Goal: Task Accomplishment & Management: Manage account settings

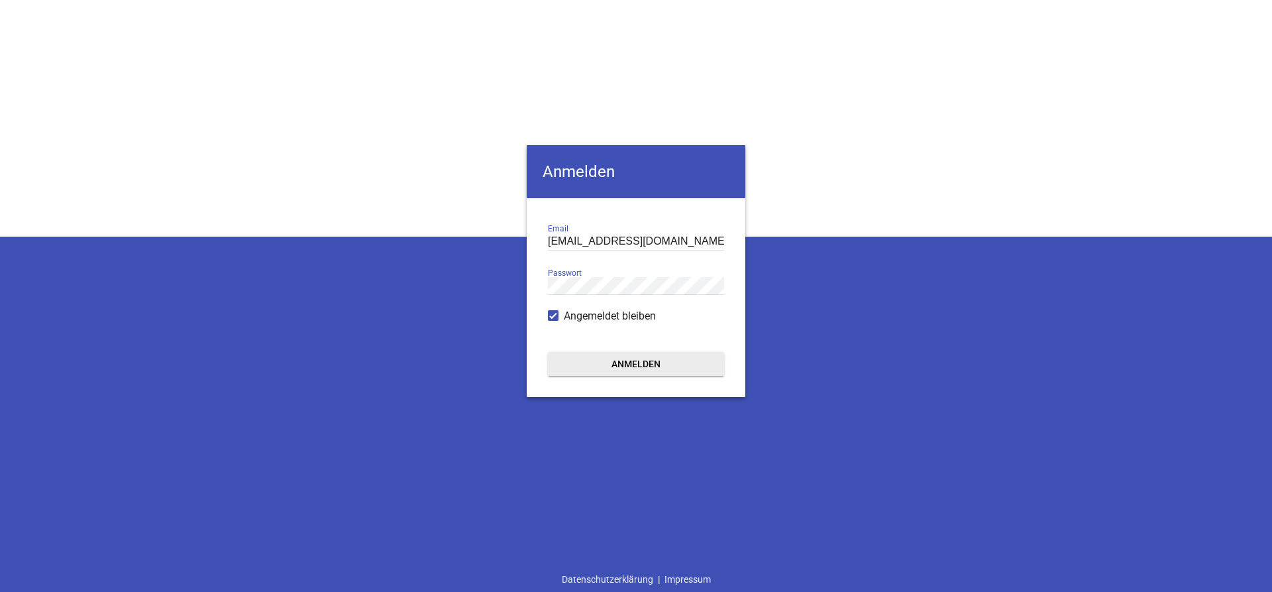
click at [659, 360] on button "Anmelden" at bounding box center [636, 364] width 176 height 24
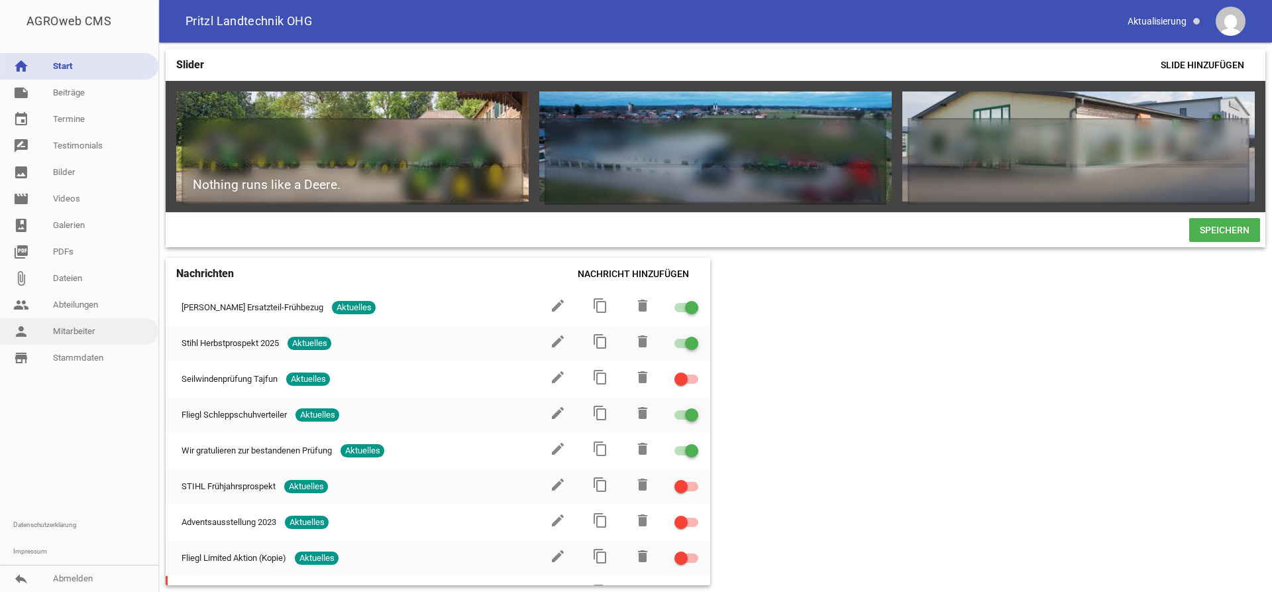
click at [92, 328] on link "person Mitarbeiter" at bounding box center [79, 331] width 158 height 27
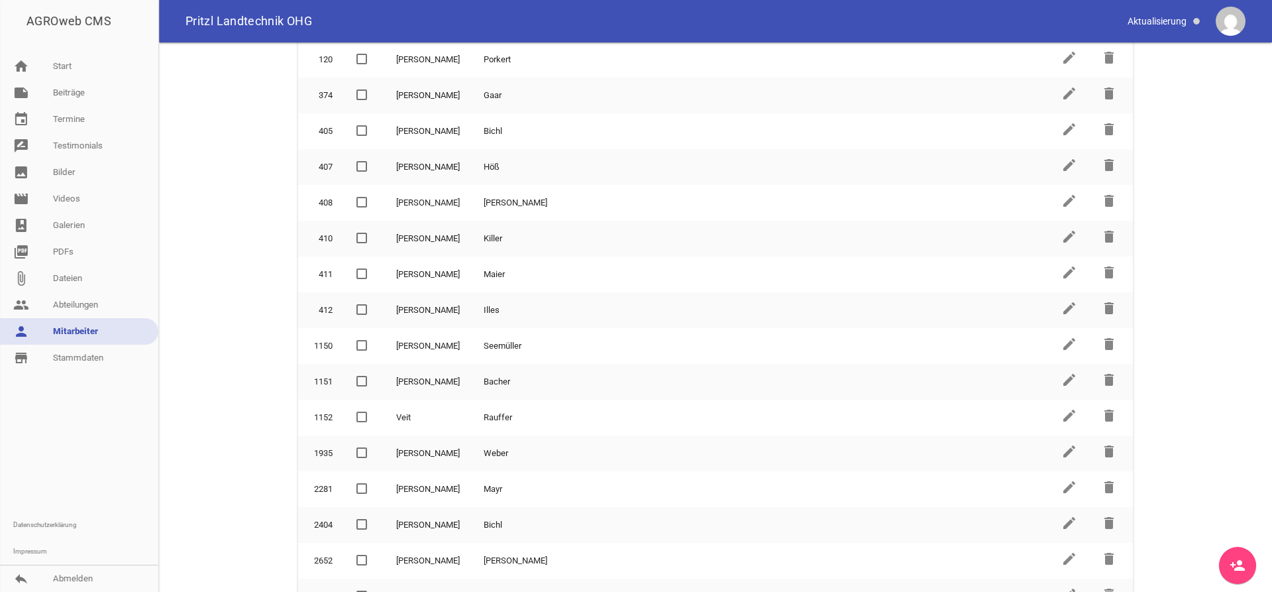
scroll to position [535, 0]
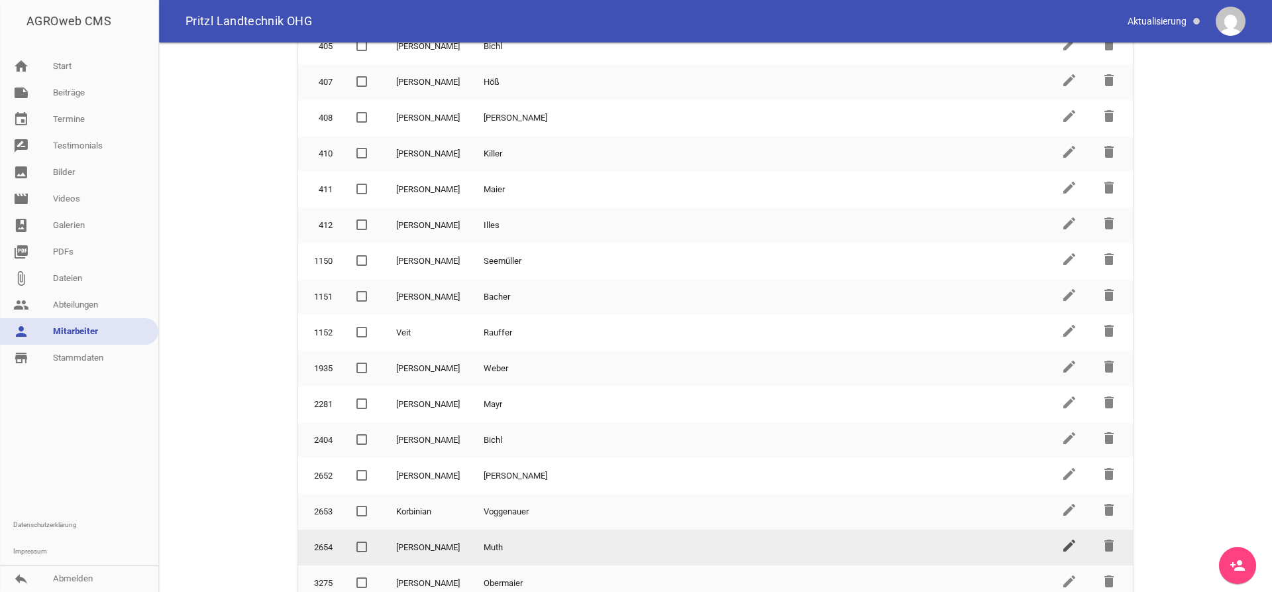
click at [1068, 542] on icon "edit" at bounding box center [1069, 545] width 16 height 16
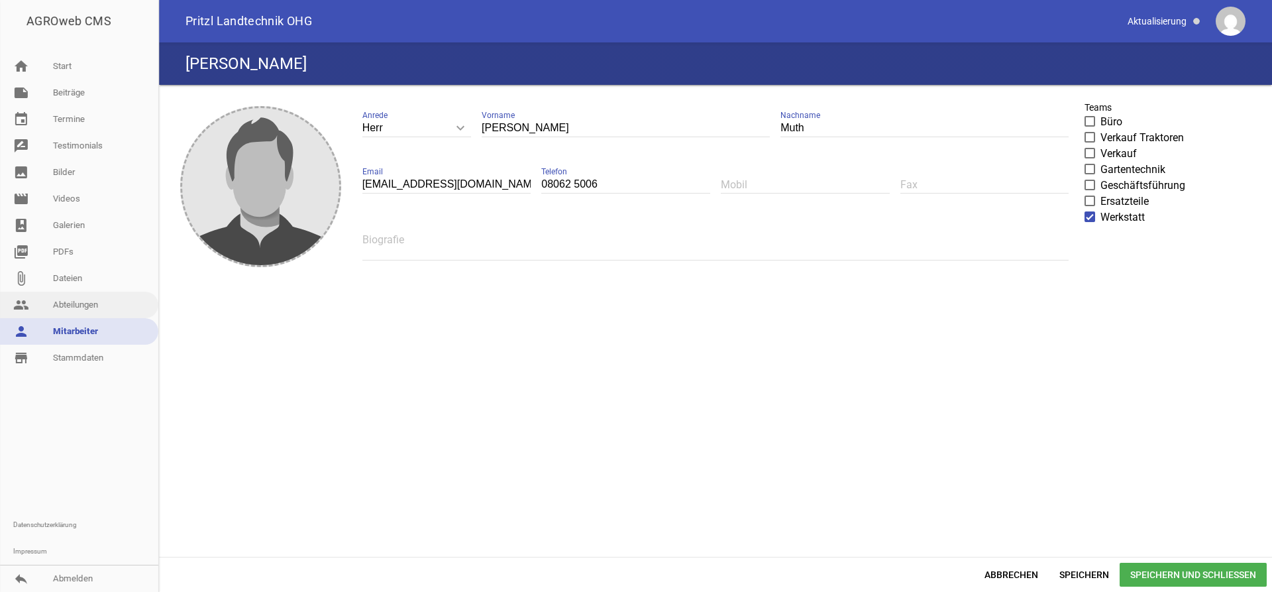
click at [66, 306] on link "people Abteilungen" at bounding box center [79, 305] width 158 height 27
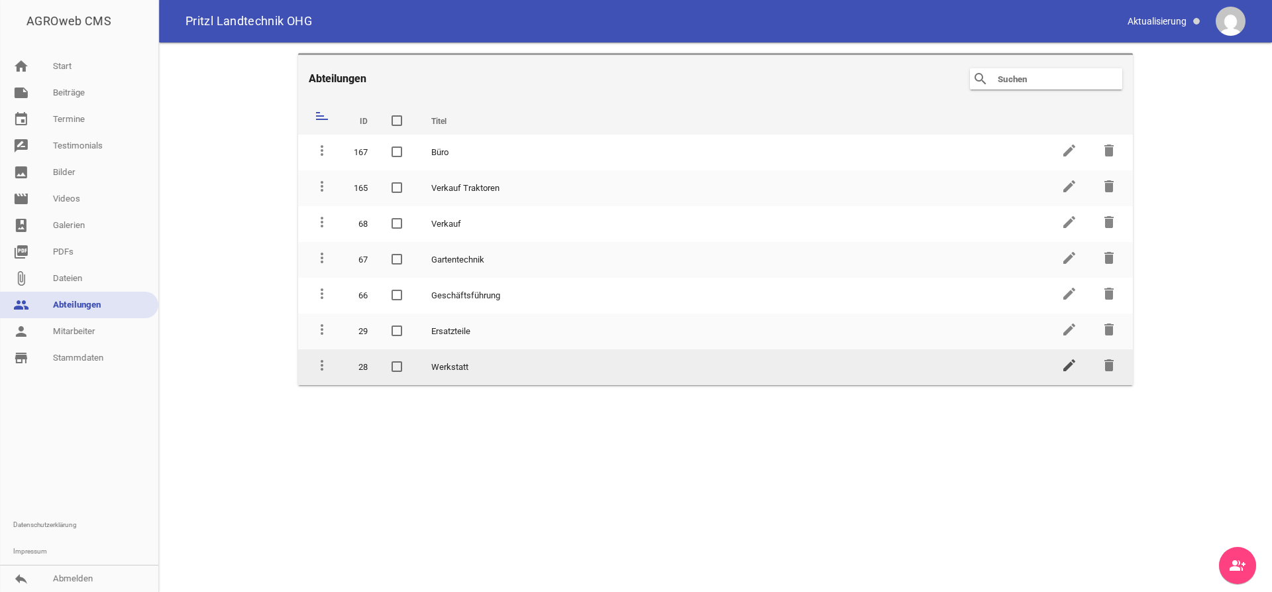
click at [1065, 363] on icon "edit" at bounding box center [1069, 365] width 16 height 16
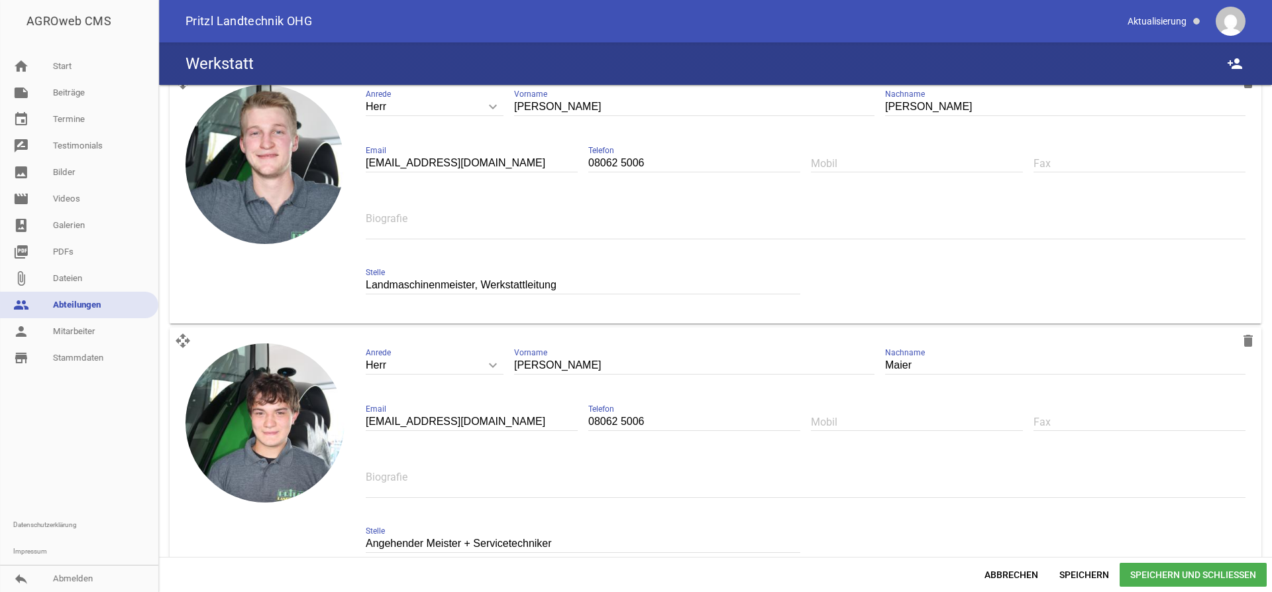
scroll to position [447, 0]
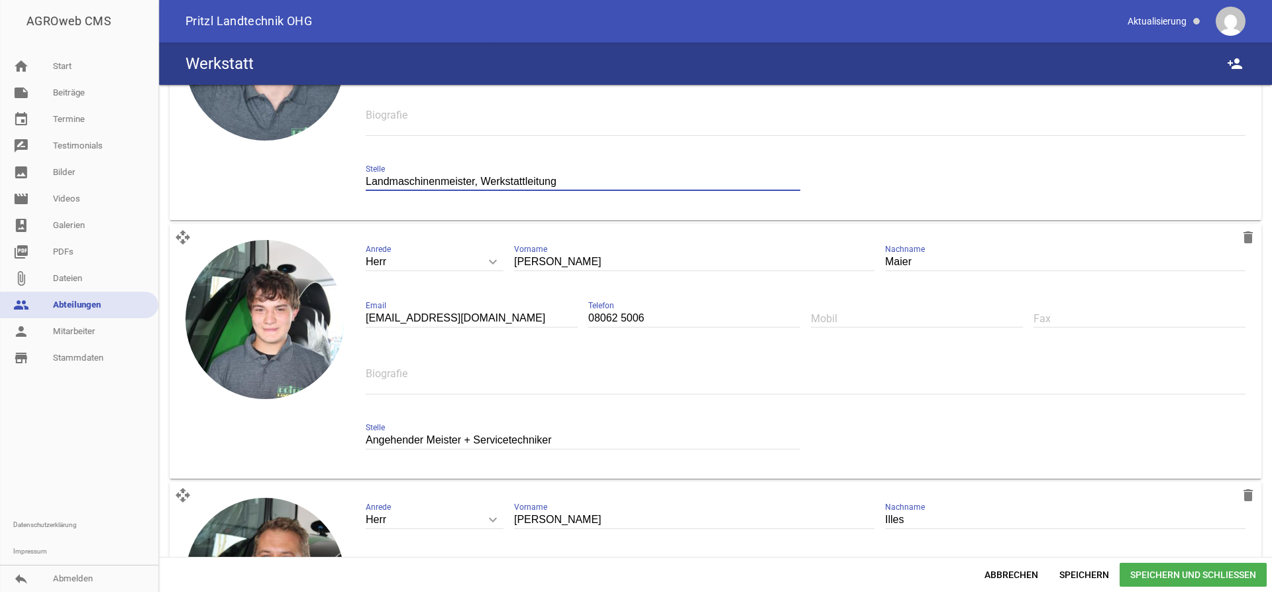
drag, startPoint x: 474, startPoint y: 183, endPoint x: 368, endPoint y: 184, distance: 106.7
click at [368, 184] on input "Landmaschinenmeister, Werkstattleitung" at bounding box center [583, 182] width 435 height 18
drag, startPoint x: 458, startPoint y: 439, endPoint x: 352, endPoint y: 438, distance: 106.7
click at [366, 438] on input "Angehender Meister + Servicetechniker" at bounding box center [583, 440] width 435 height 18
paste input "Landmaschinenmeister"
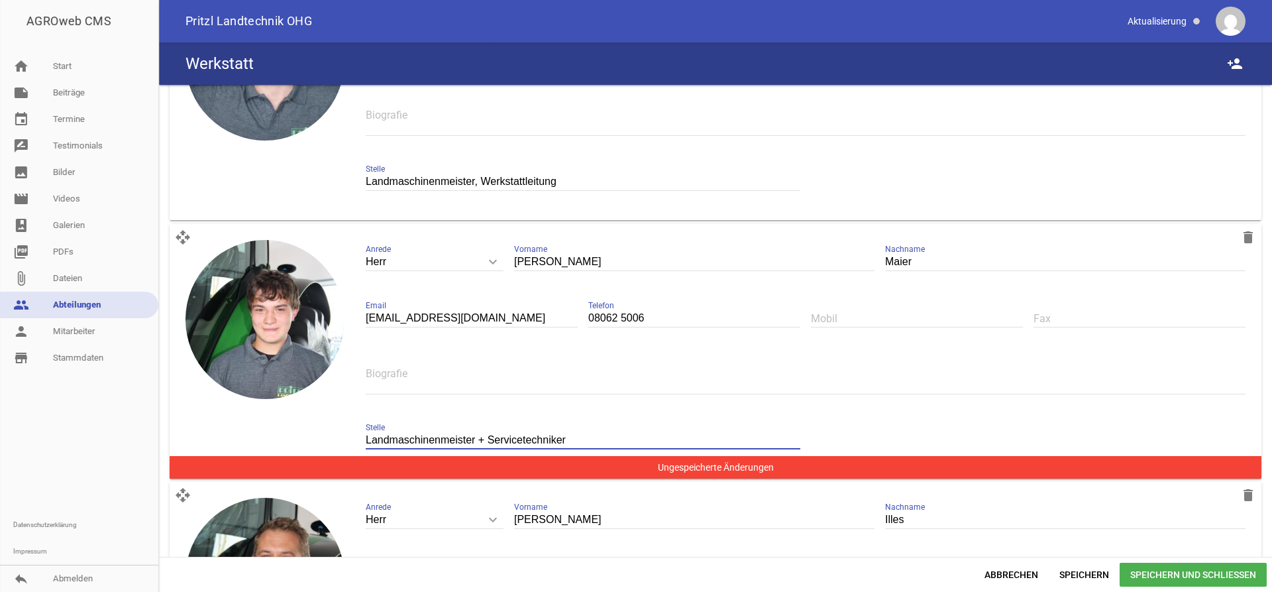
click at [482, 439] on input "Landmaschinenmeister + Servicetechniker" at bounding box center [583, 440] width 435 height 18
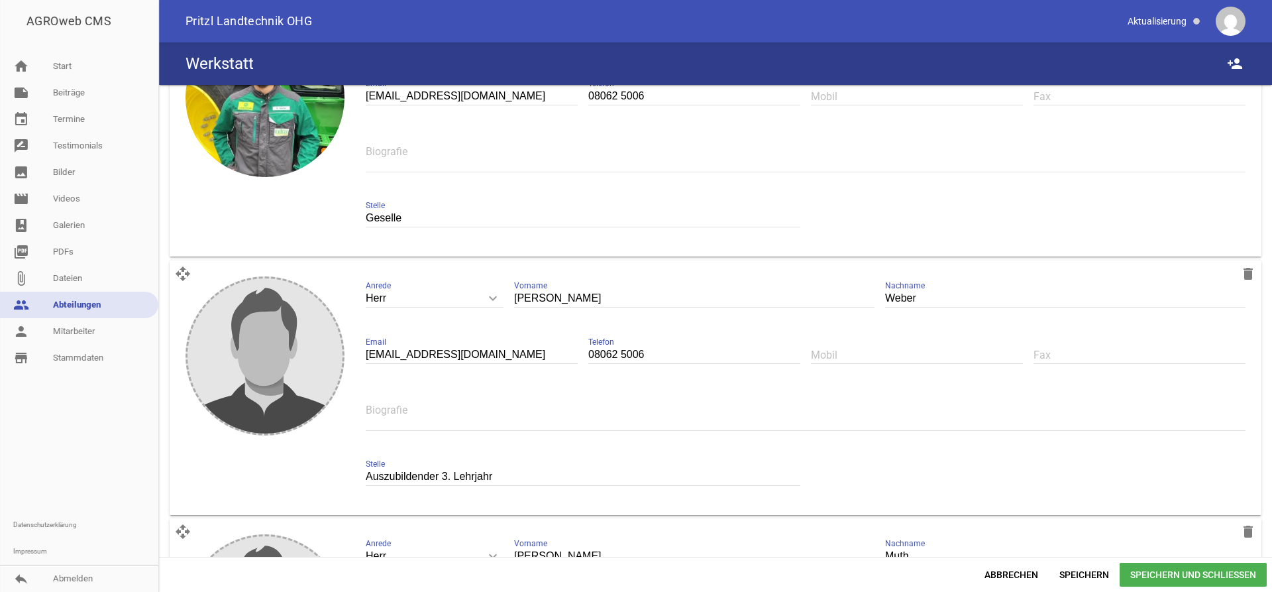
scroll to position [1235, 0]
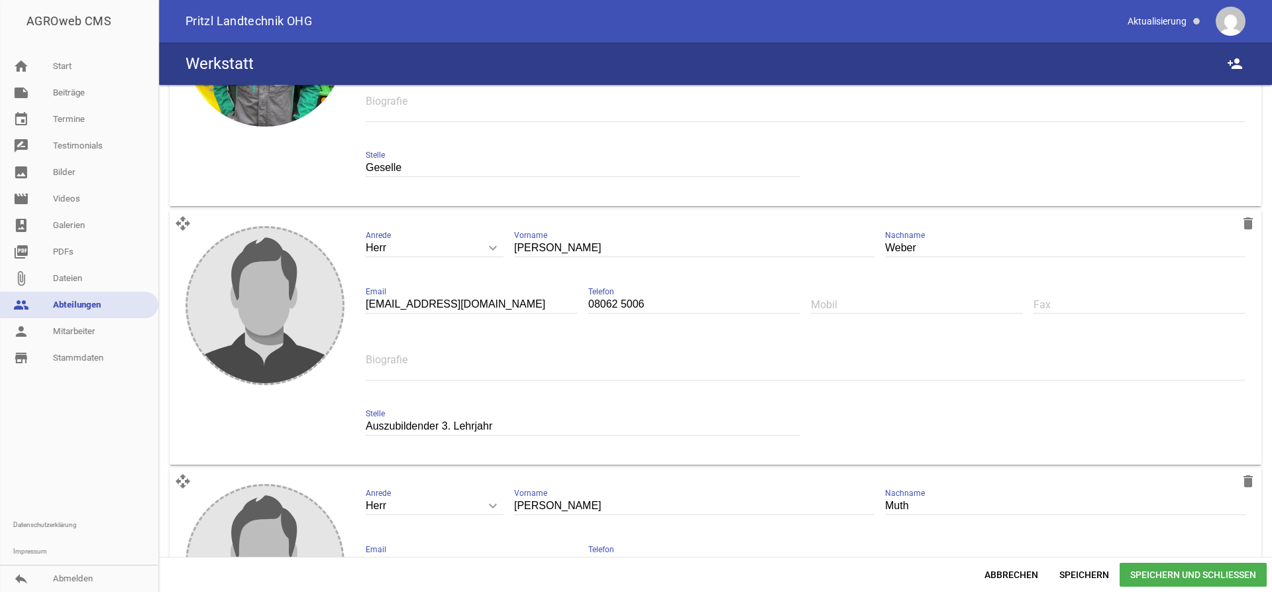
type input "Landmaschinenmeister + angehender Servicetechniker"
click at [448, 425] on input "Auszubildender 3. Lehrjahr" at bounding box center [583, 426] width 435 height 18
drag, startPoint x: 504, startPoint y: 425, endPoint x: 356, endPoint y: 422, distance: 147.1
click at [366, 422] on input "Auszubildender 3. Lehrjahr" at bounding box center [583, 426] width 435 height 18
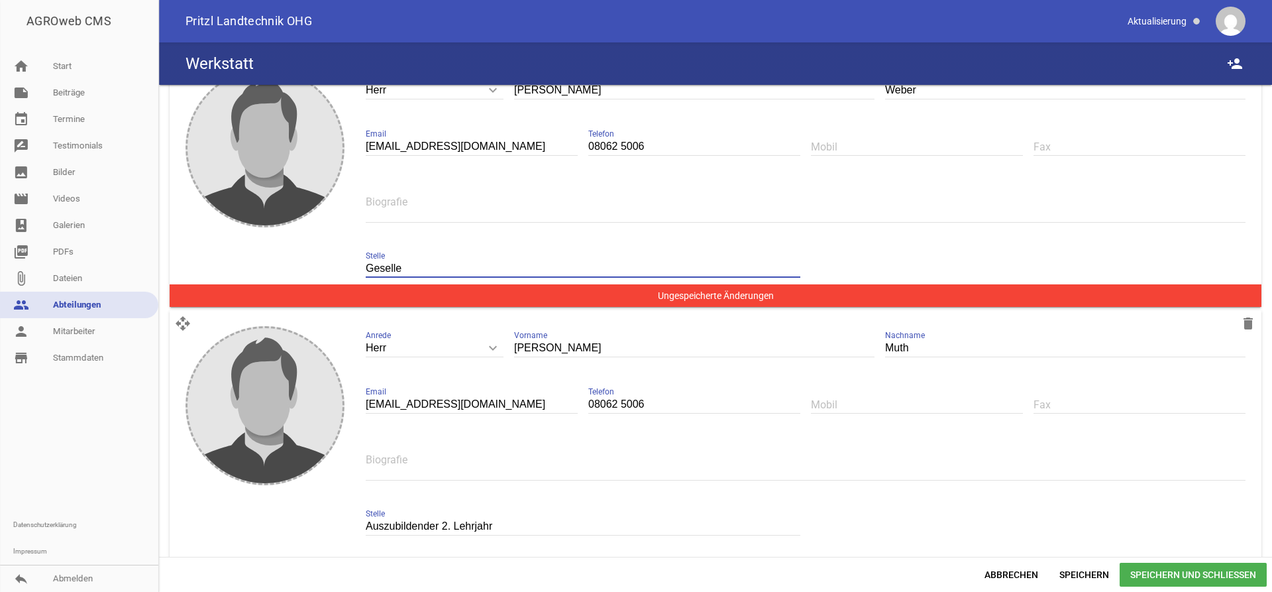
scroll to position [1505, 0]
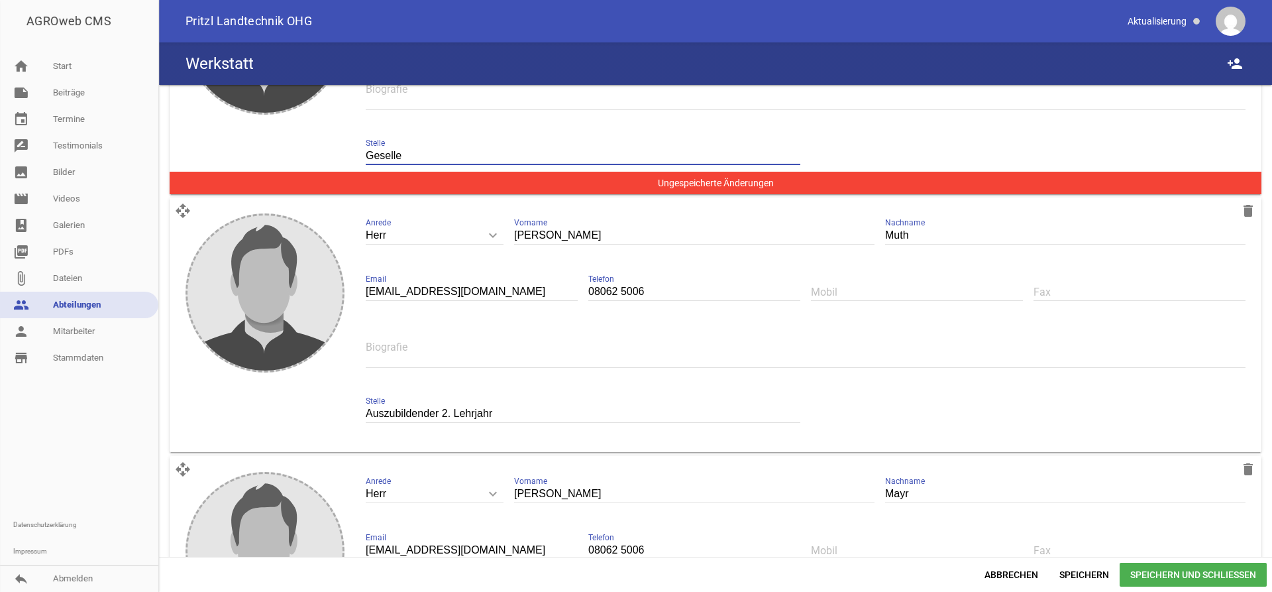
type input "Geselle"
click at [445, 414] on input "Auszubildender 2. Lehrjahr" at bounding box center [583, 414] width 435 height 18
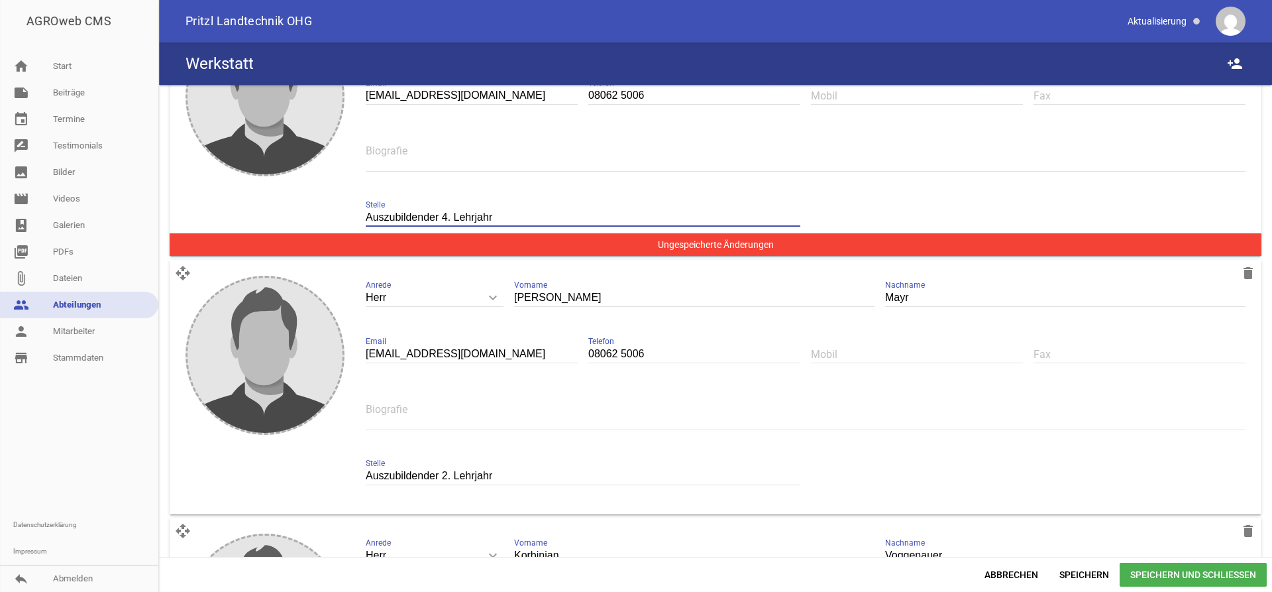
scroll to position [1708, 0]
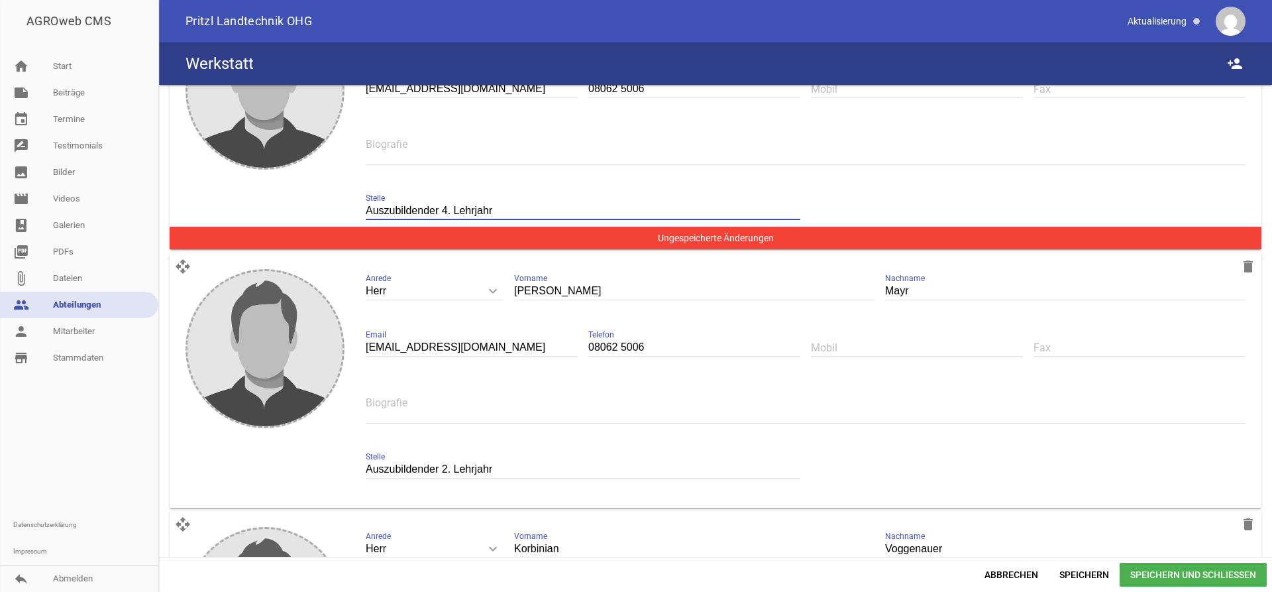
type input "Auszubildender 4. Lehrjahr"
click at [446, 466] on input "Auszubildender 2. Lehrjahr" at bounding box center [583, 469] width 435 height 18
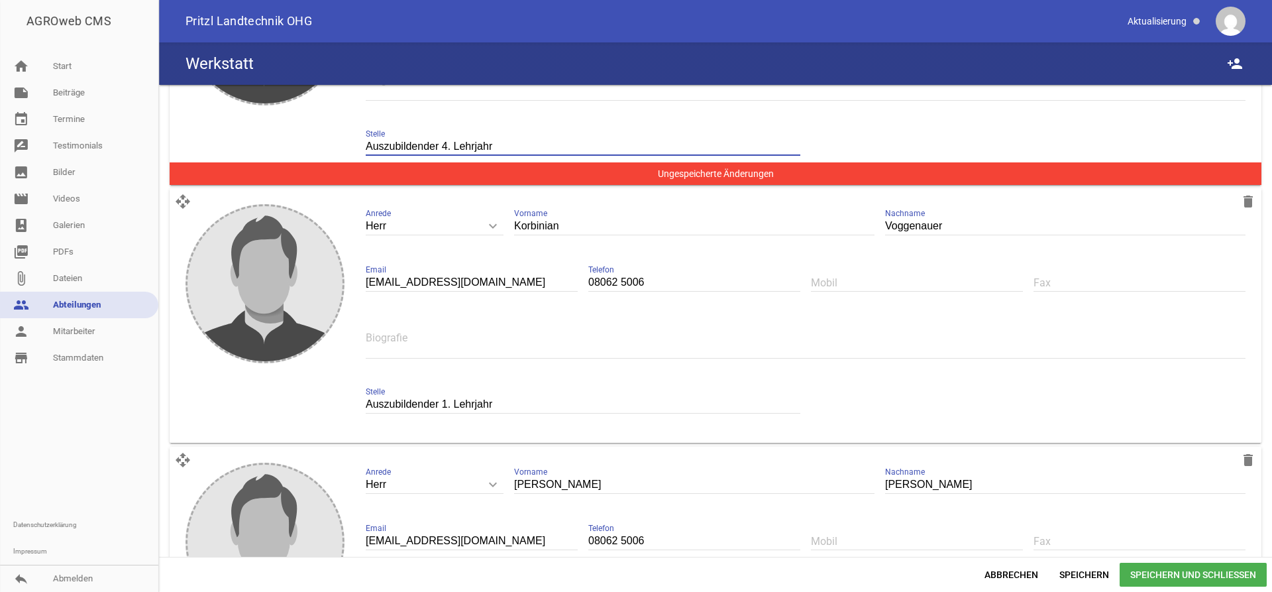
scroll to position [2046, 0]
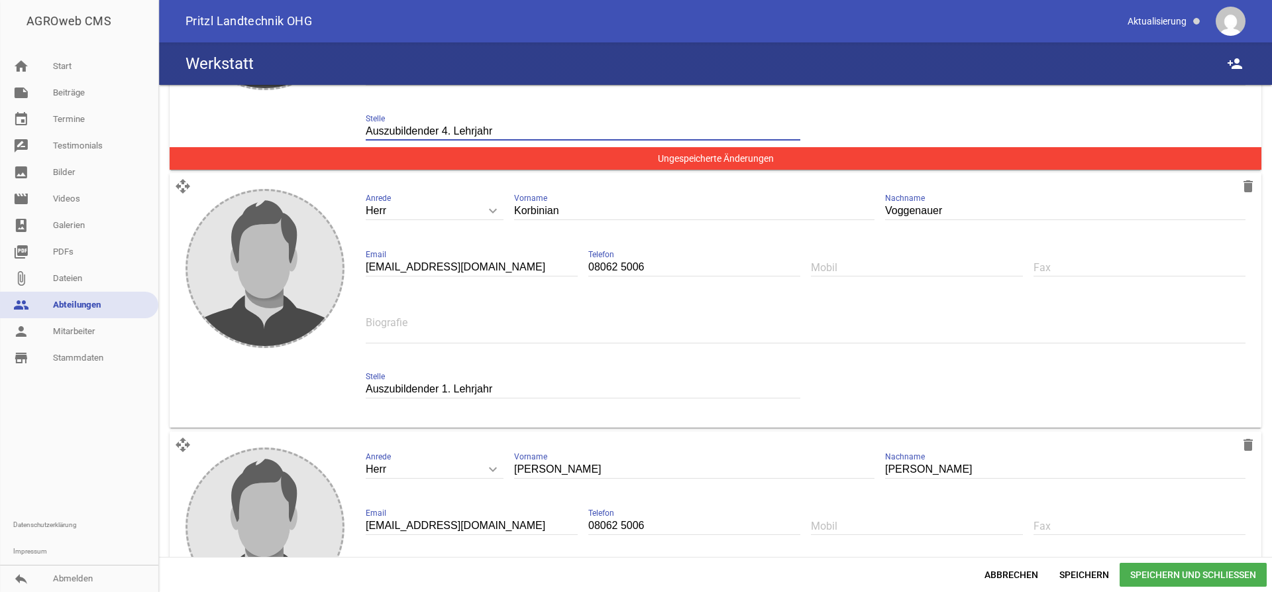
type input "Auszubildender 4. Lehrjahr"
click at [446, 388] on input "Auszubildender 1. Lehrjahr" at bounding box center [583, 389] width 435 height 18
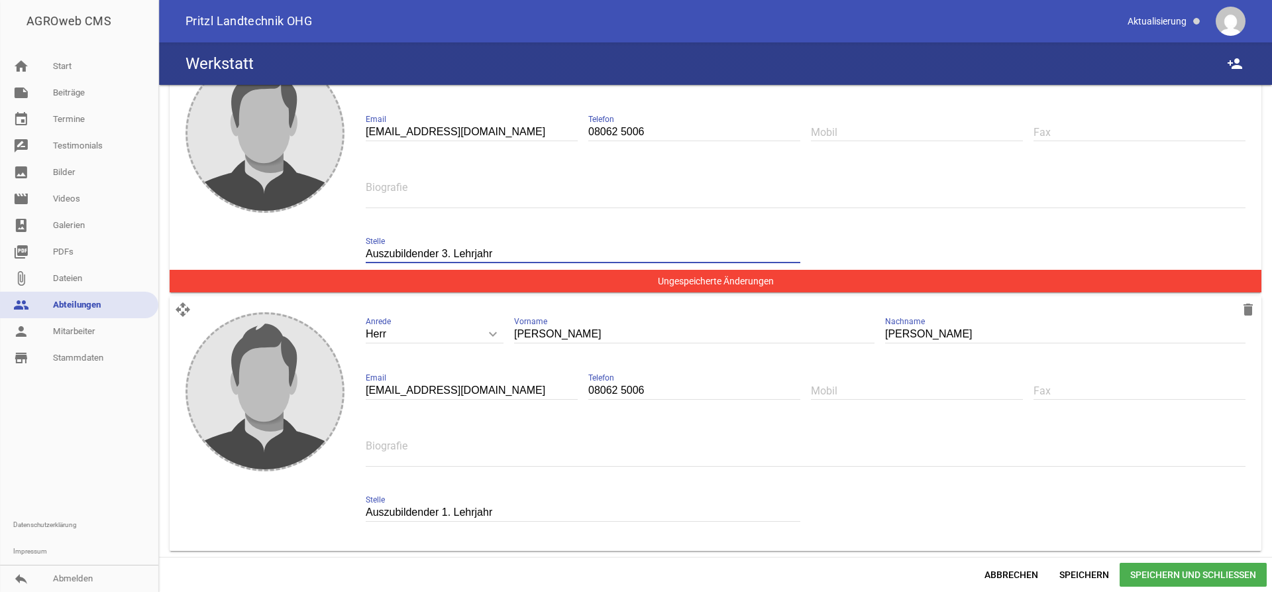
scroll to position [2186, 0]
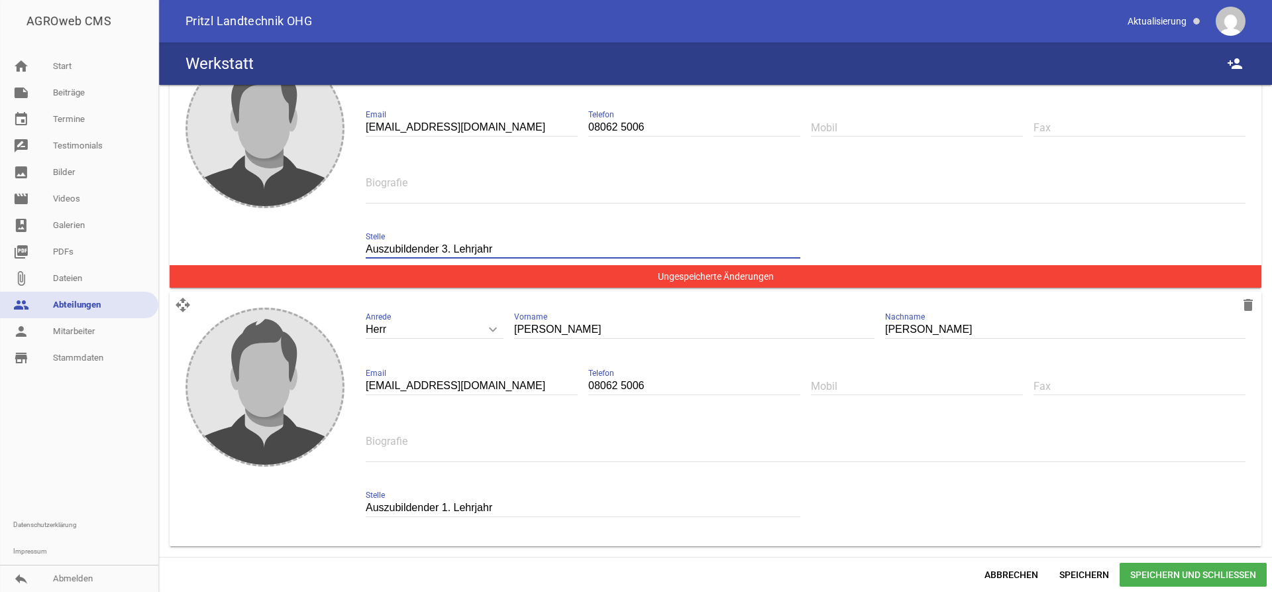
type input "Auszubildender 3. Lehrjahr"
click at [447, 506] on input "Auszubildender 1. Lehrjahr" at bounding box center [583, 508] width 435 height 18
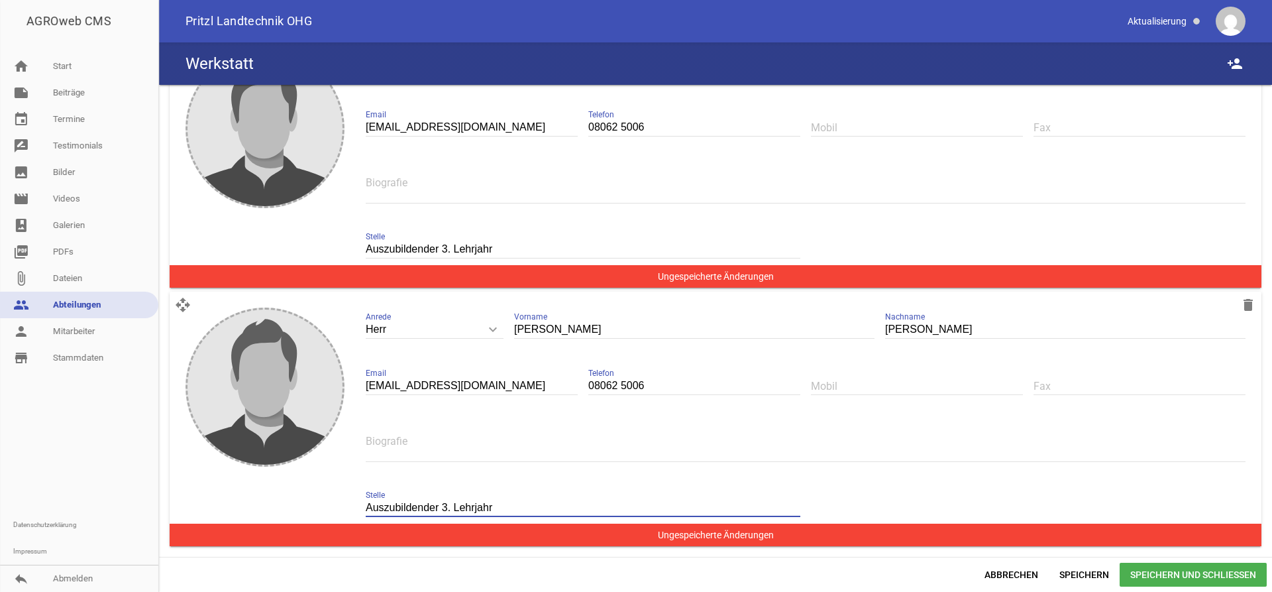
type input "Auszubildender 3. Lehrjahr"
click at [1155, 578] on span "Speichern und Schließen" at bounding box center [1193, 575] width 147 height 24
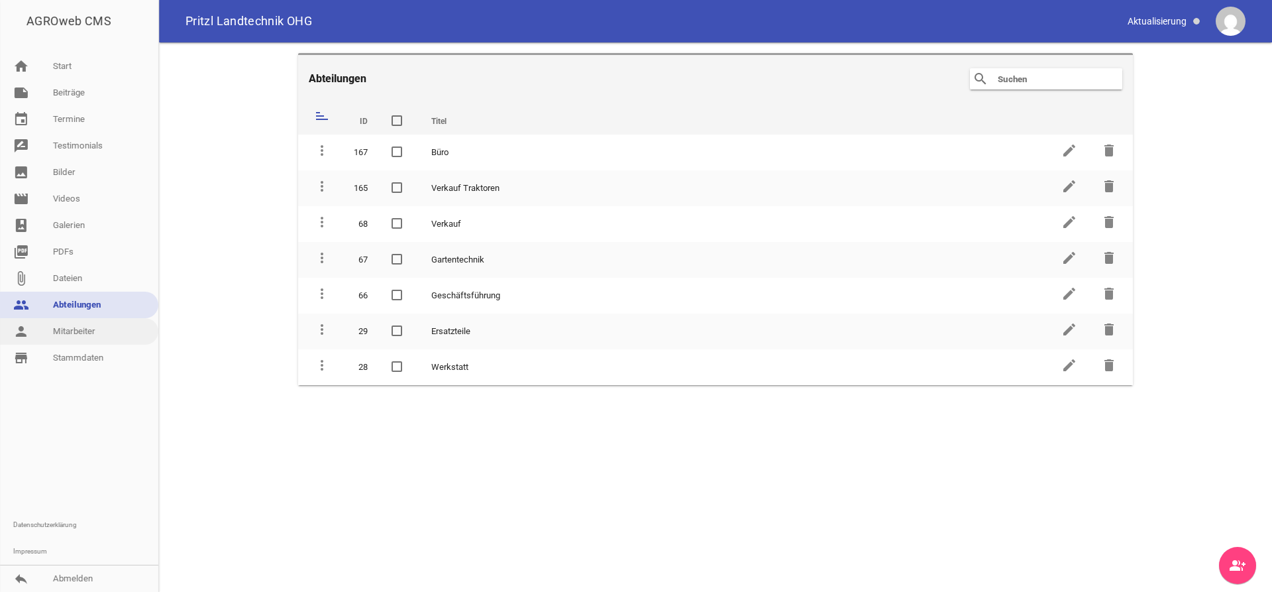
click at [73, 327] on link "person Mitarbeiter" at bounding box center [79, 331] width 158 height 27
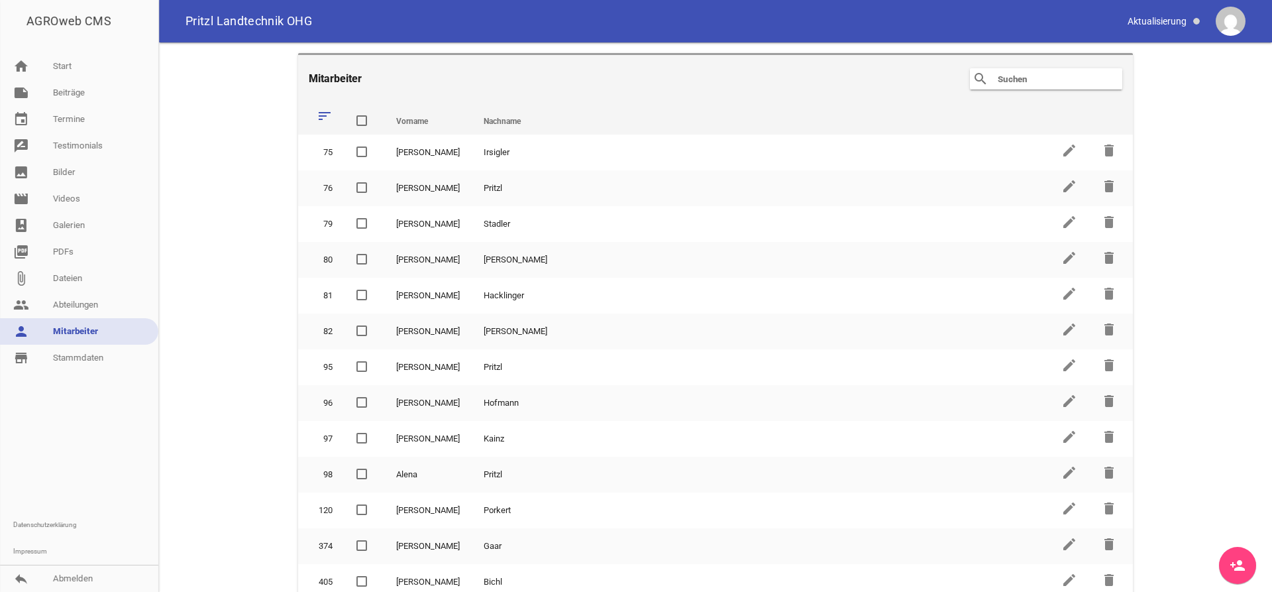
click at [1248, 565] on link "person_add" at bounding box center [1237, 565] width 37 height 37
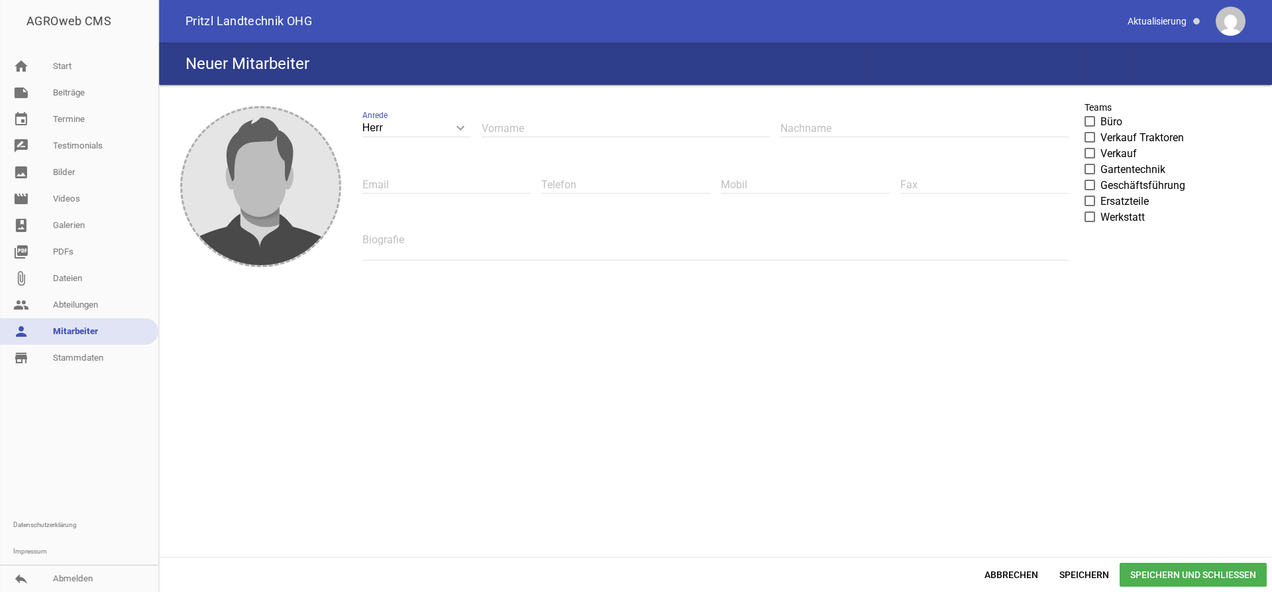
click at [555, 131] on input "text" at bounding box center [626, 128] width 288 height 18
type input "[PERSON_NAME]"
type input "w"
type input "Weber"
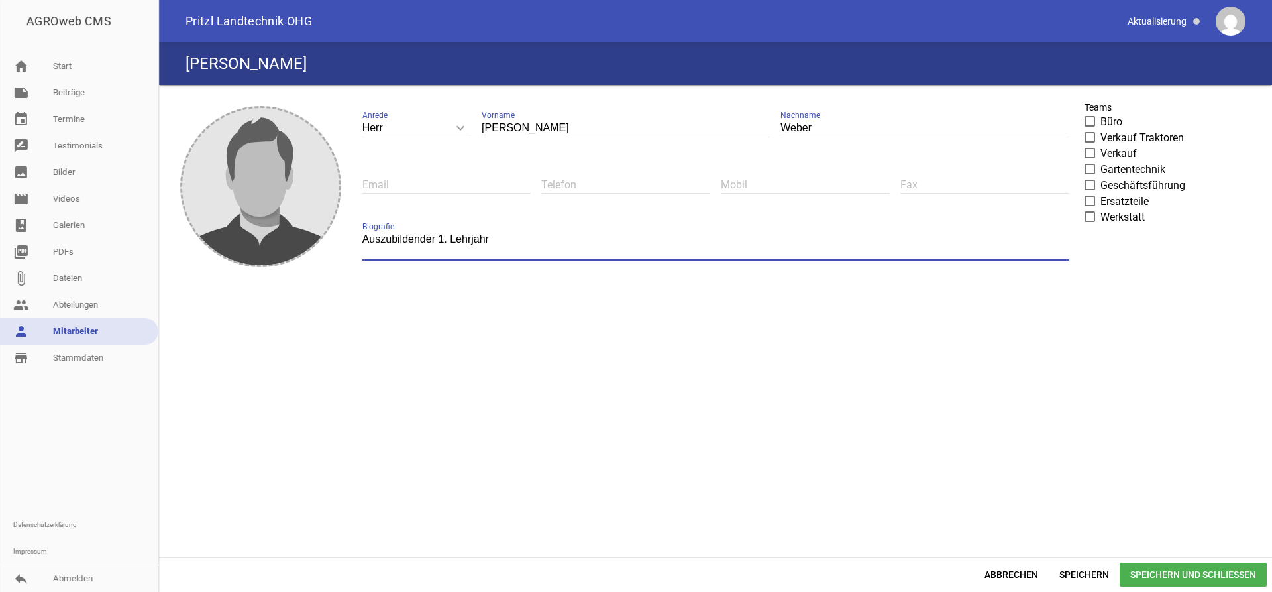
type textarea "Auszubildender 1. Lehrjahr"
click at [1168, 569] on span "Speichern und Schließen" at bounding box center [1193, 575] width 147 height 24
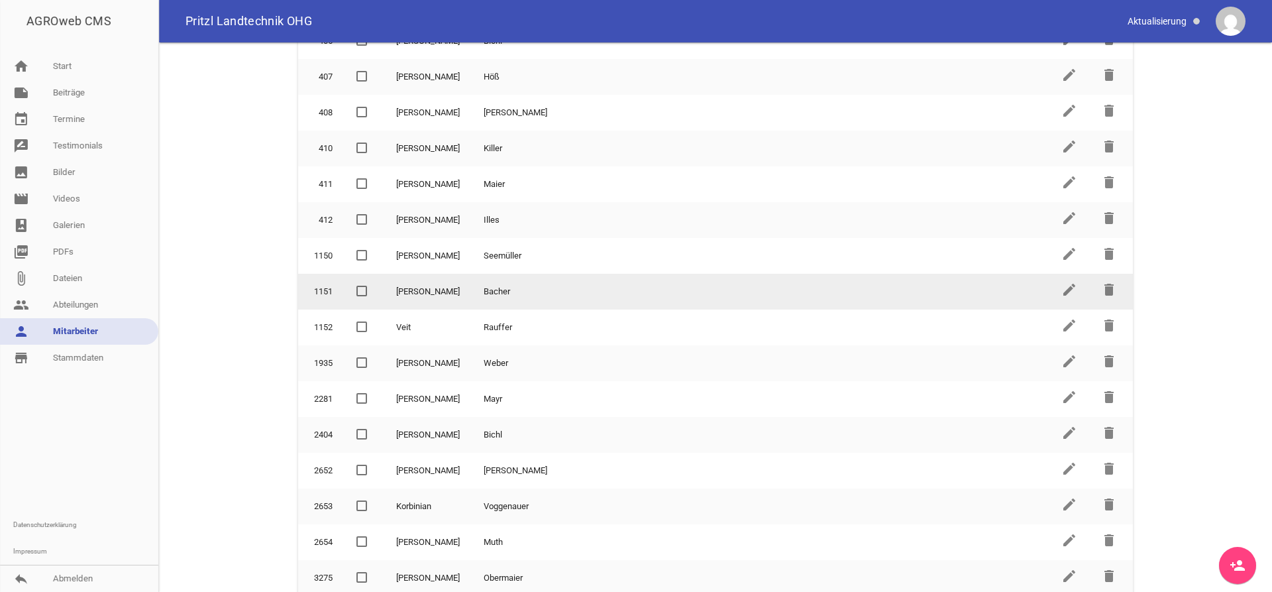
scroll to position [571, 0]
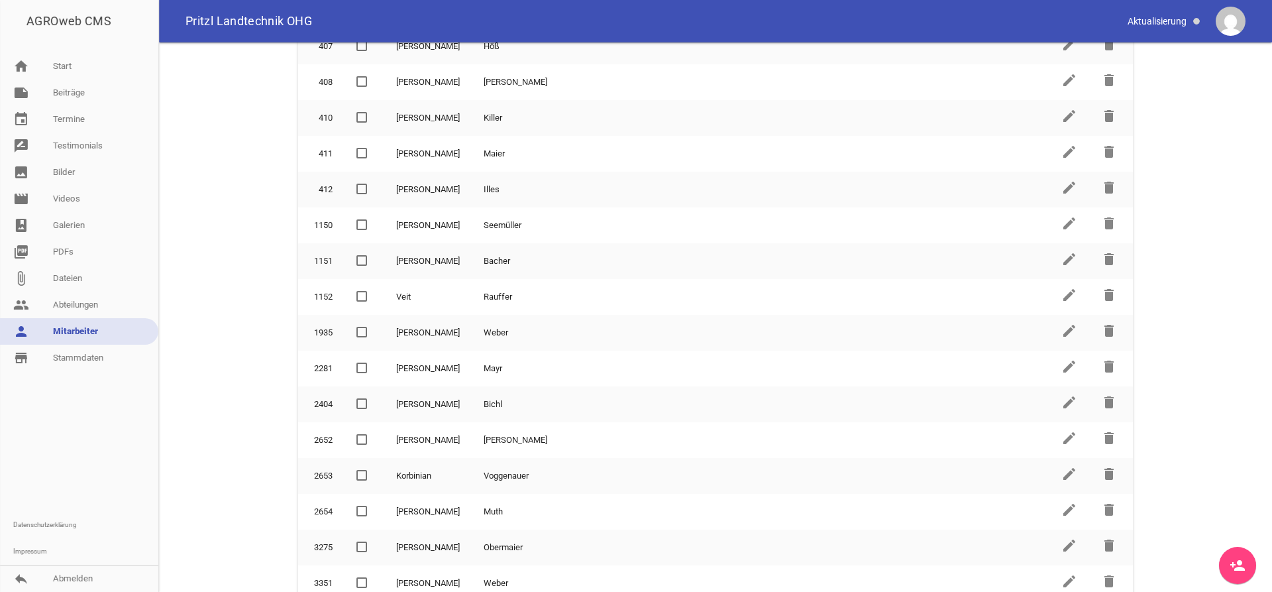
click at [1235, 566] on icon "person_add" at bounding box center [1238, 565] width 16 height 16
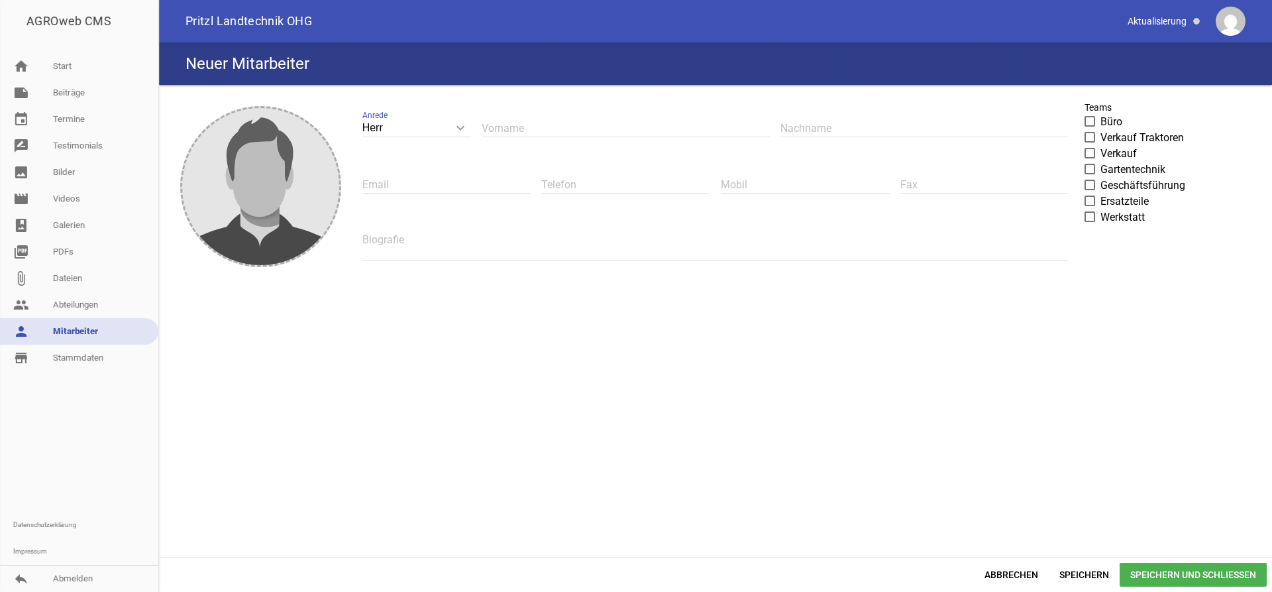
click at [530, 133] on input "text" at bounding box center [626, 128] width 288 height 18
type input "[PERSON_NAME]"
type input "Eder"
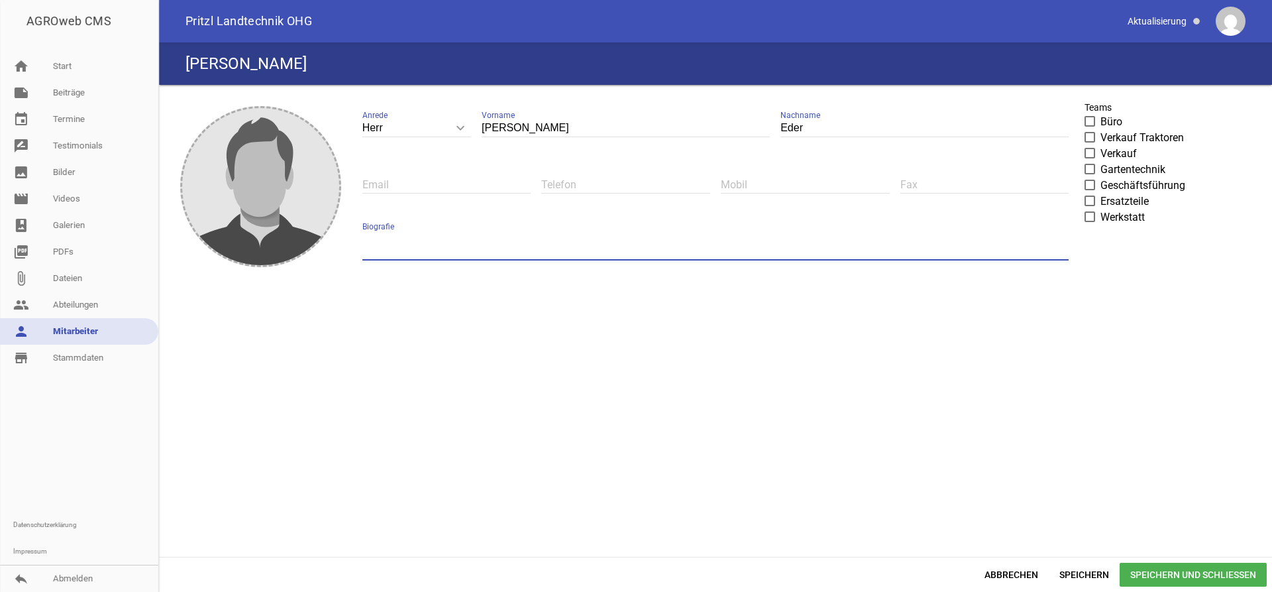
click at [398, 247] on textarea at bounding box center [715, 246] width 707 height 30
type textarea "A"
click at [1091, 219] on span at bounding box center [1090, 217] width 9 height 8
click at [1100, 209] on input "Werkstatt" at bounding box center [1100, 209] width 0 height 0
click at [1176, 570] on span "Speichern und Schließen" at bounding box center [1193, 575] width 147 height 24
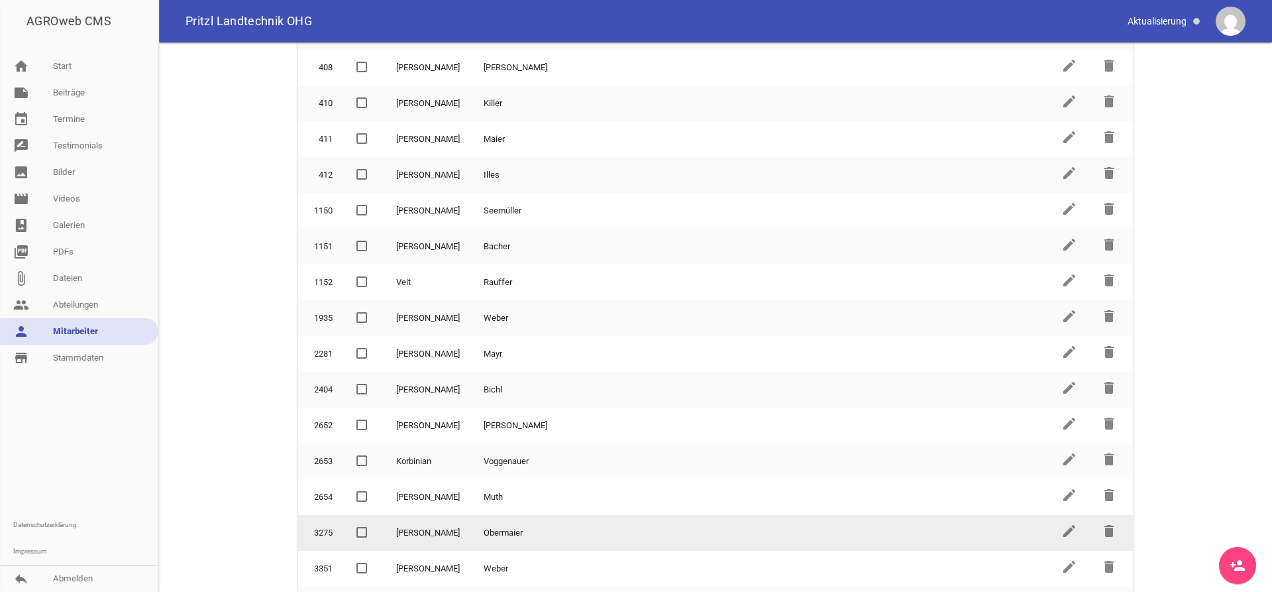
scroll to position [606, 0]
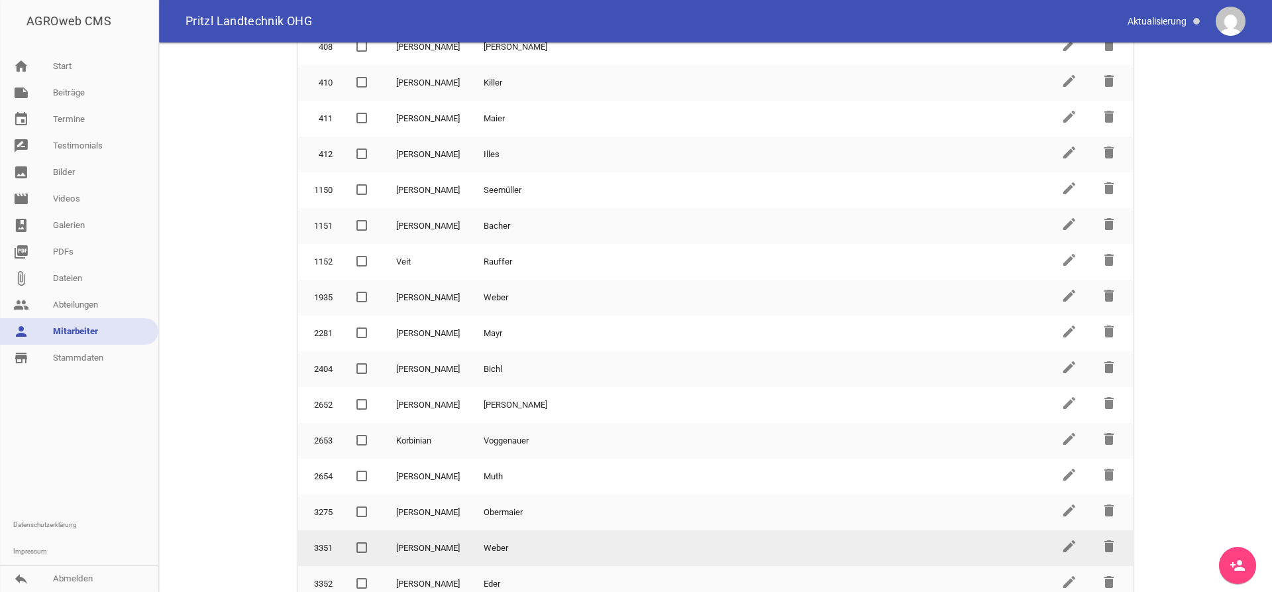
click at [1060, 541] on td "edit" at bounding box center [1069, 548] width 40 height 36
click at [1065, 540] on icon "edit" at bounding box center [1069, 546] width 16 height 16
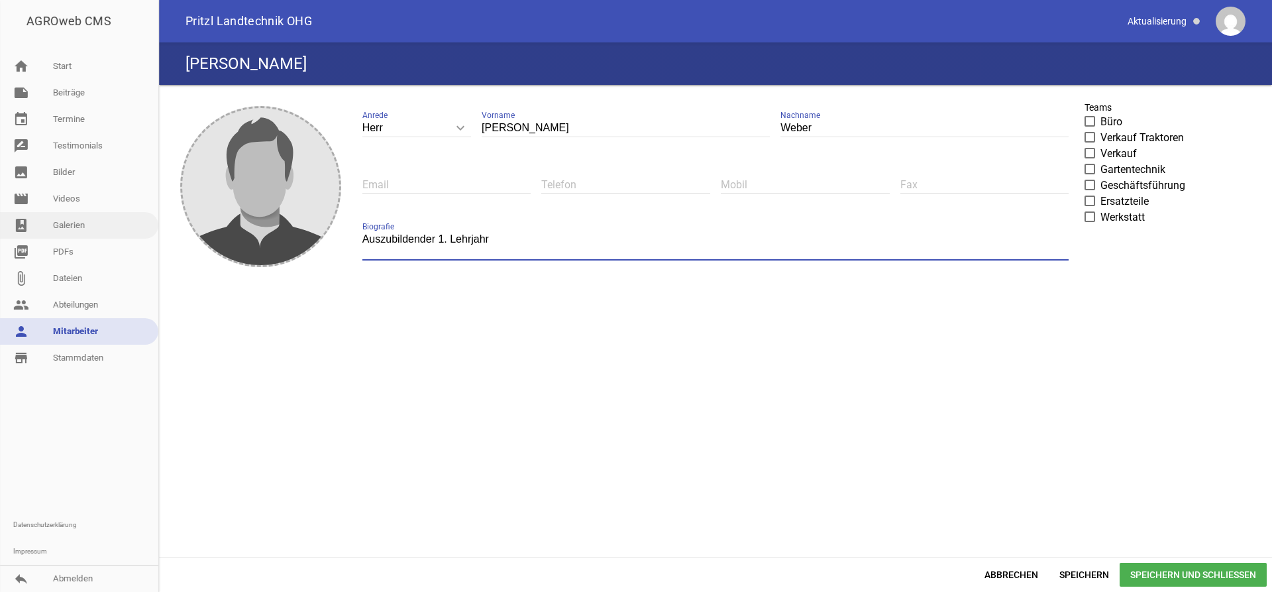
drag, startPoint x: 607, startPoint y: 252, endPoint x: 50, endPoint y: 223, distance: 558.0
click at [362, 231] on textarea "Auszubildender 1. Lehrjahr" at bounding box center [715, 246] width 707 height 30
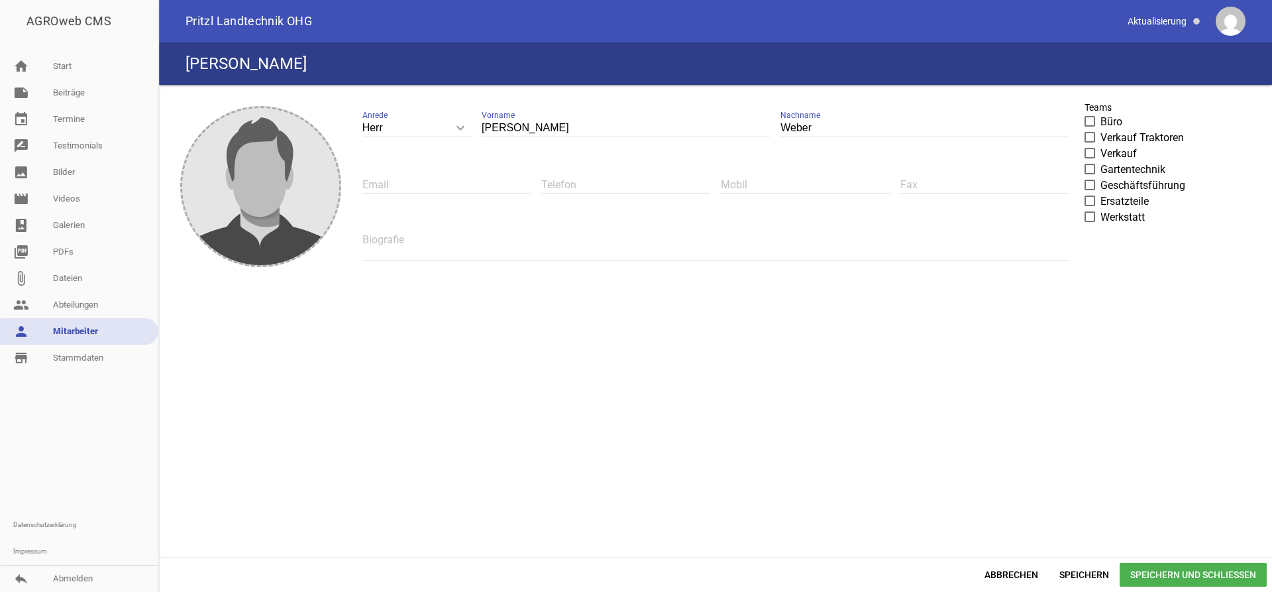
click at [1091, 217] on span at bounding box center [1090, 217] width 9 height 8
click at [1100, 209] on input "Werkstatt" at bounding box center [1100, 209] width 0 height 0
click at [1227, 577] on span "Speichern und Schließen" at bounding box center [1193, 575] width 147 height 24
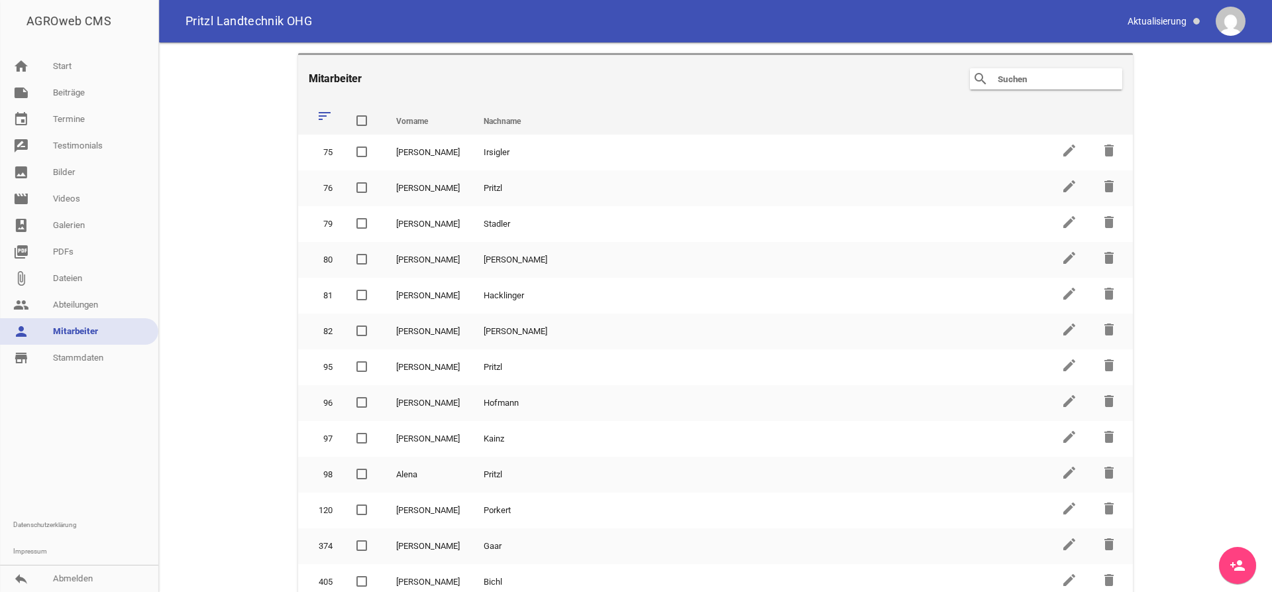
click at [1238, 566] on icon "person_add" at bounding box center [1238, 565] width 16 height 16
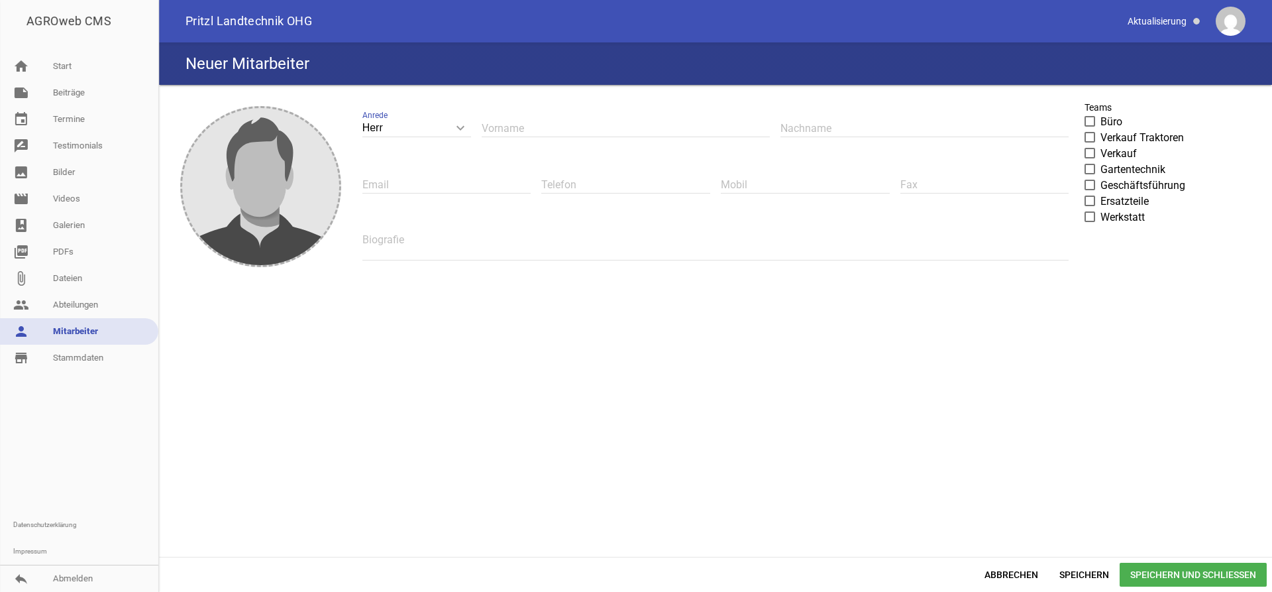
click at [451, 127] on icon "keyboard_arrow_down" at bounding box center [460, 127] width 21 height 21
click at [451, 127] on input "Herr" at bounding box center [416, 128] width 109 height 18
click at [408, 201] on li "Frau" at bounding box center [416, 190] width 109 height 32
type input "Frau"
click at [496, 127] on input "text" at bounding box center [626, 128] width 288 height 18
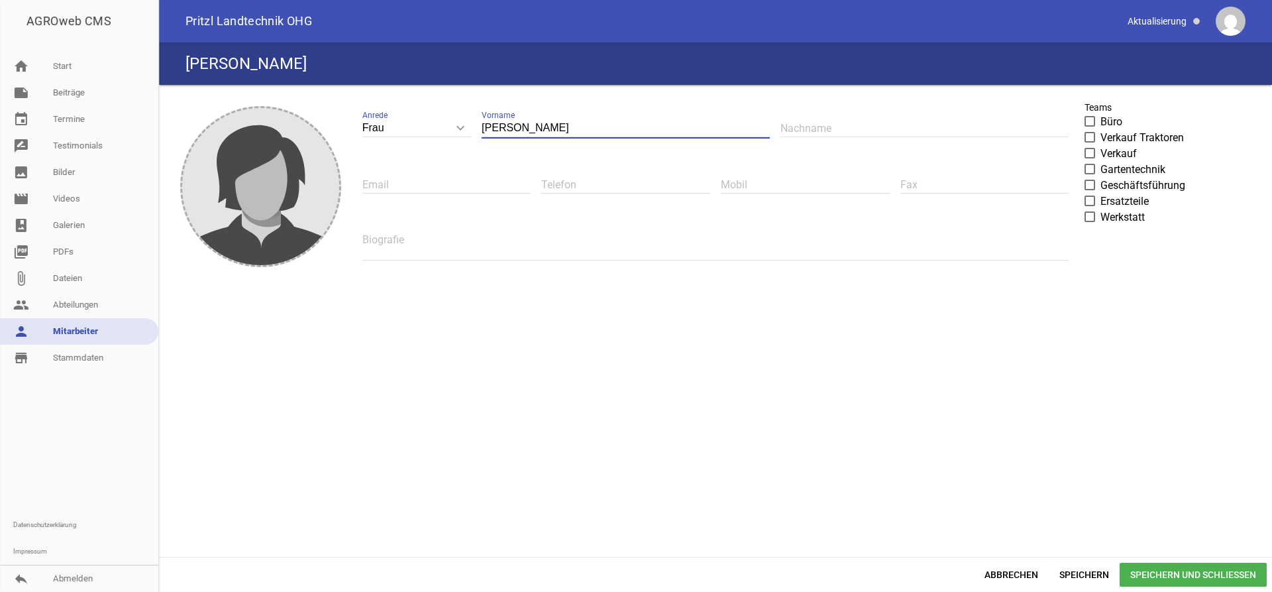
type input "[PERSON_NAME]"
type input "Bittl"
click at [1088, 168] on span at bounding box center [1090, 169] width 9 height 8
click at [1100, 162] on input "Gartentechnik" at bounding box center [1100, 162] width 0 height 0
click at [1220, 572] on span "Speichern und Schließen" at bounding box center [1193, 575] width 147 height 24
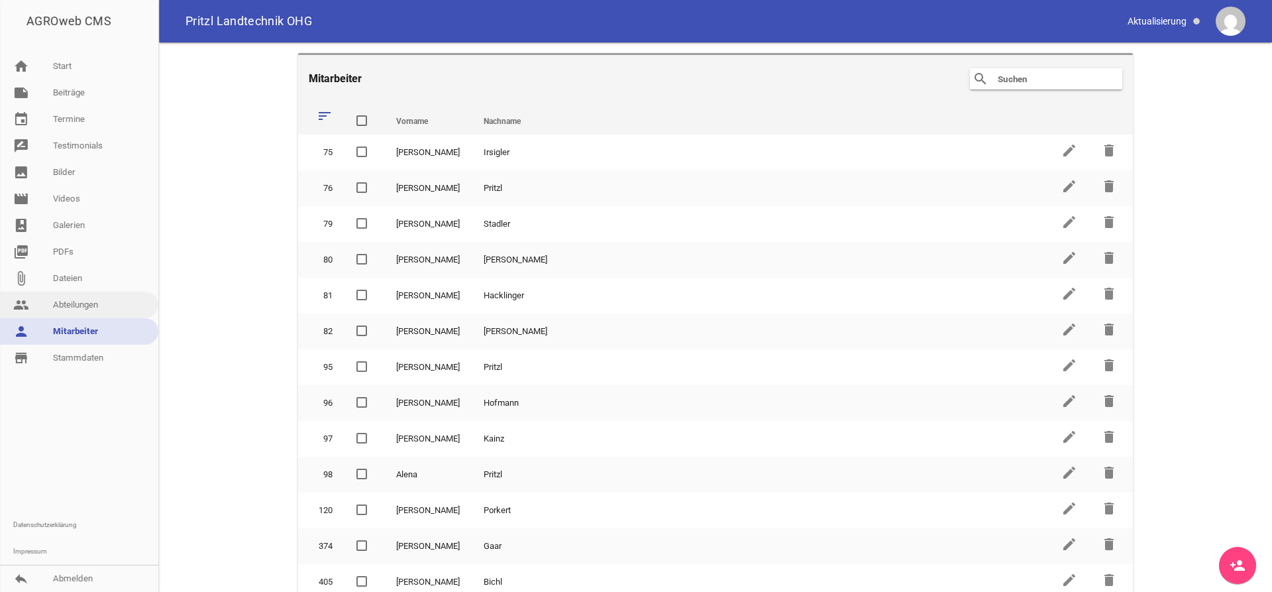
click at [103, 296] on link "people Abteilungen" at bounding box center [79, 305] width 158 height 27
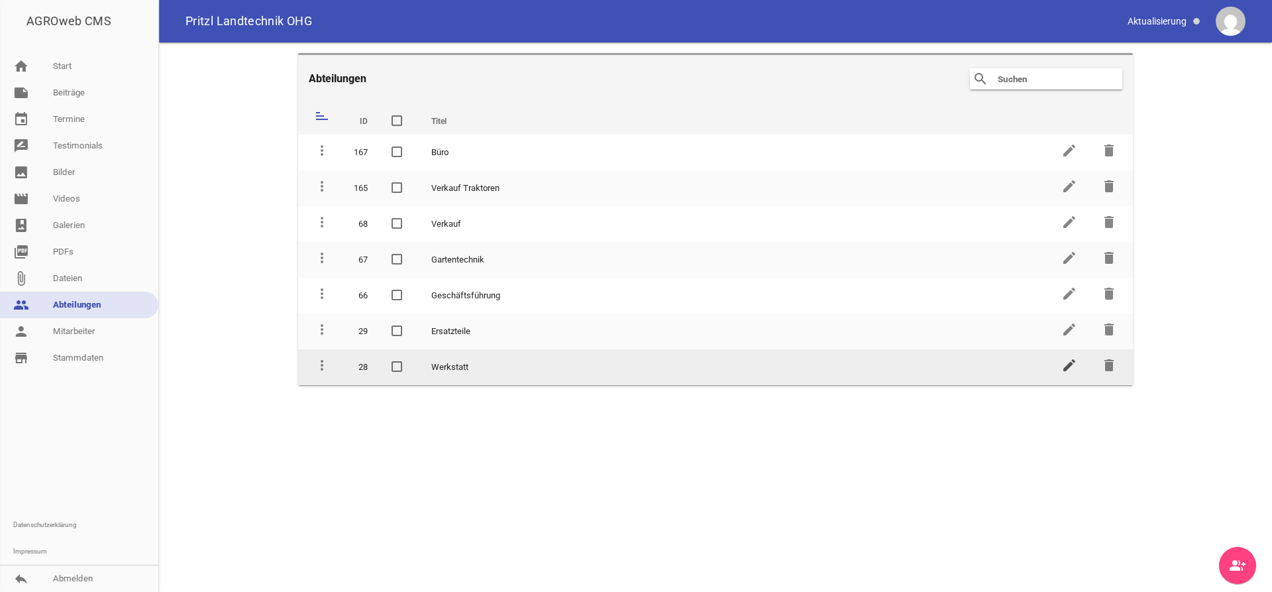
click at [1067, 364] on icon "edit" at bounding box center [1069, 365] width 16 height 16
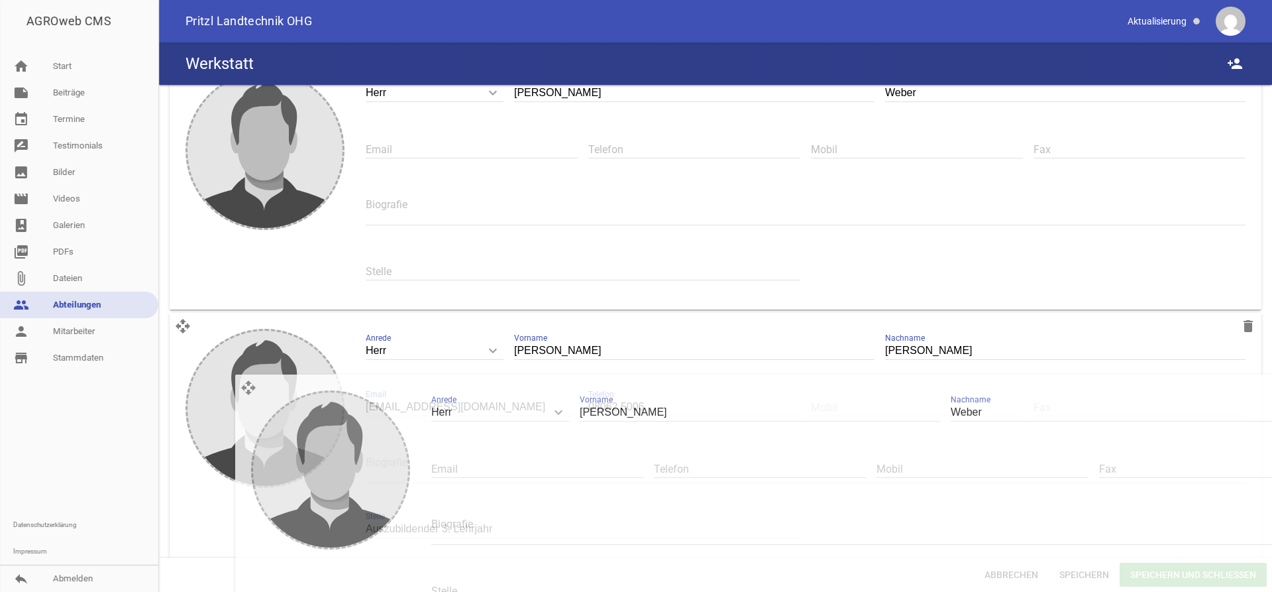
scroll to position [2702, 0]
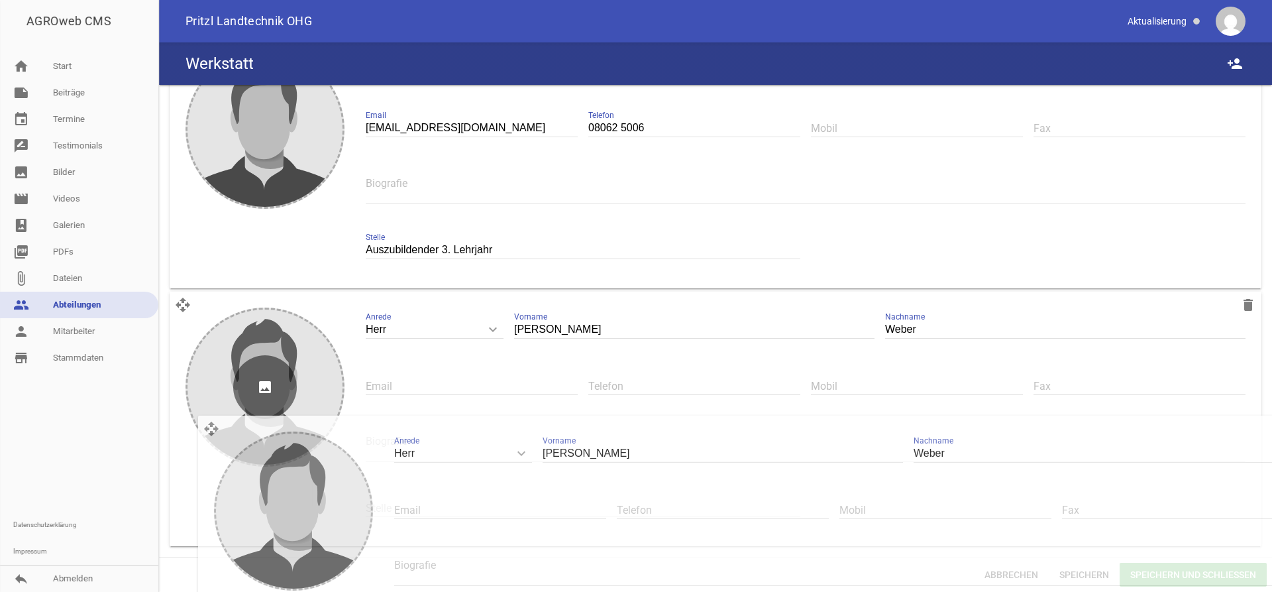
drag, startPoint x: 184, startPoint y: 160, endPoint x: 213, endPoint y: 418, distance: 259.3
click at [213, 418] on div "open_with delete image Herr keyboard_arrow_down Anrede Herr Frau [PERSON_NAME] …" at bounding box center [716, 419] width 1092 height 254
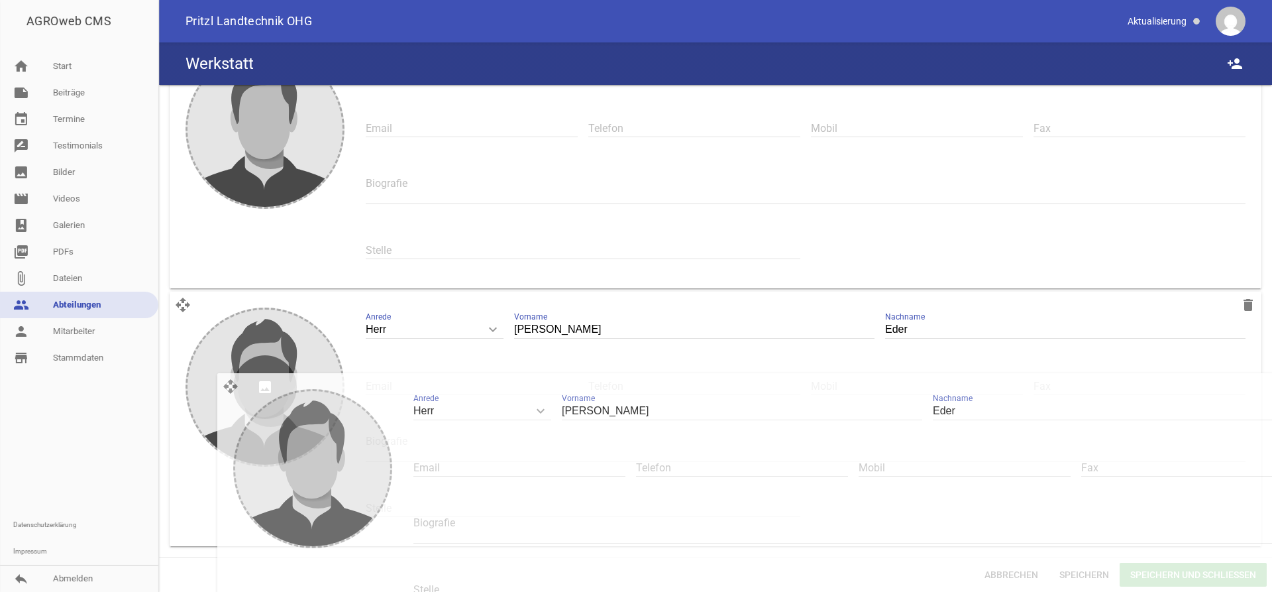
drag, startPoint x: 186, startPoint y: 170, endPoint x: 233, endPoint y: 379, distance: 214.6
click at [233, 379] on div "open_with delete image Herr keyboard_arrow_down Anrede Herr [PERSON_NAME] [PERS…" at bounding box center [716, 419] width 1092 height 254
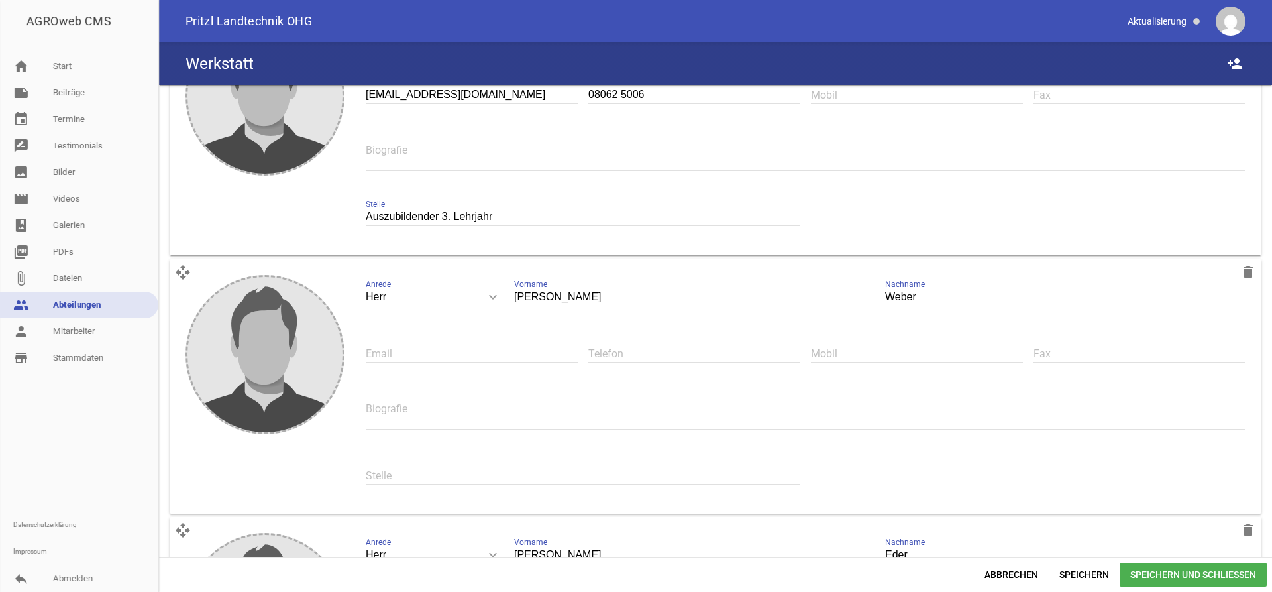
scroll to position [2364, 0]
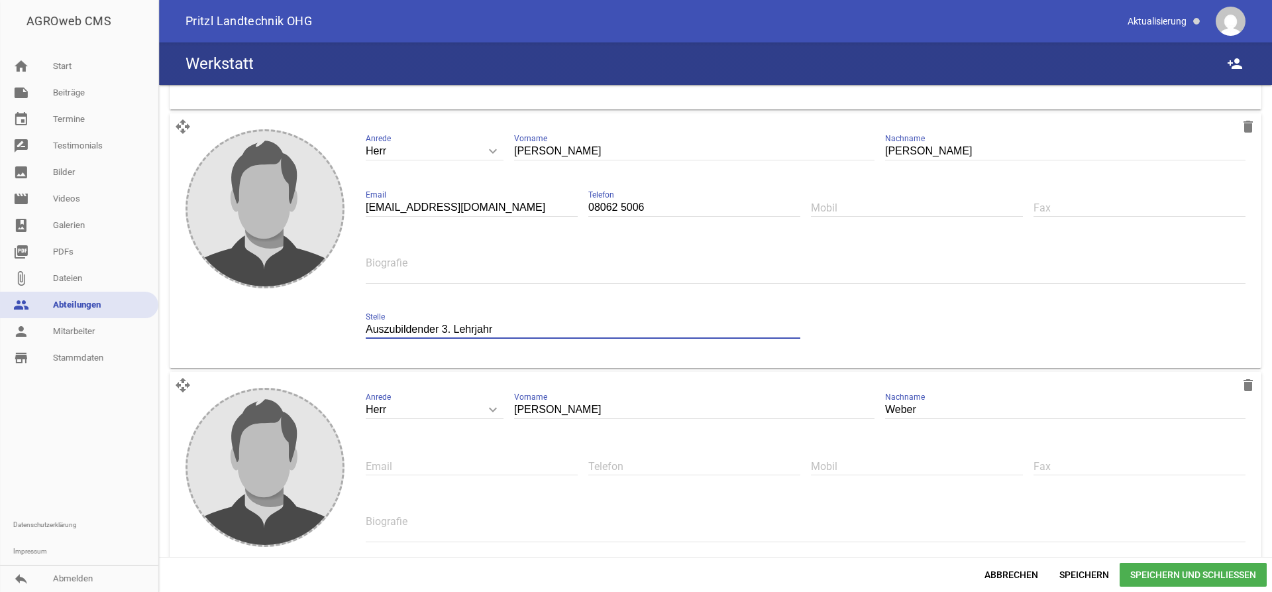
drag, startPoint x: 547, startPoint y: 334, endPoint x: 242, endPoint y: 323, distance: 305.0
click at [366, 323] on input "Auszubildender 3. Lehrjahr" at bounding box center [583, 330] width 435 height 18
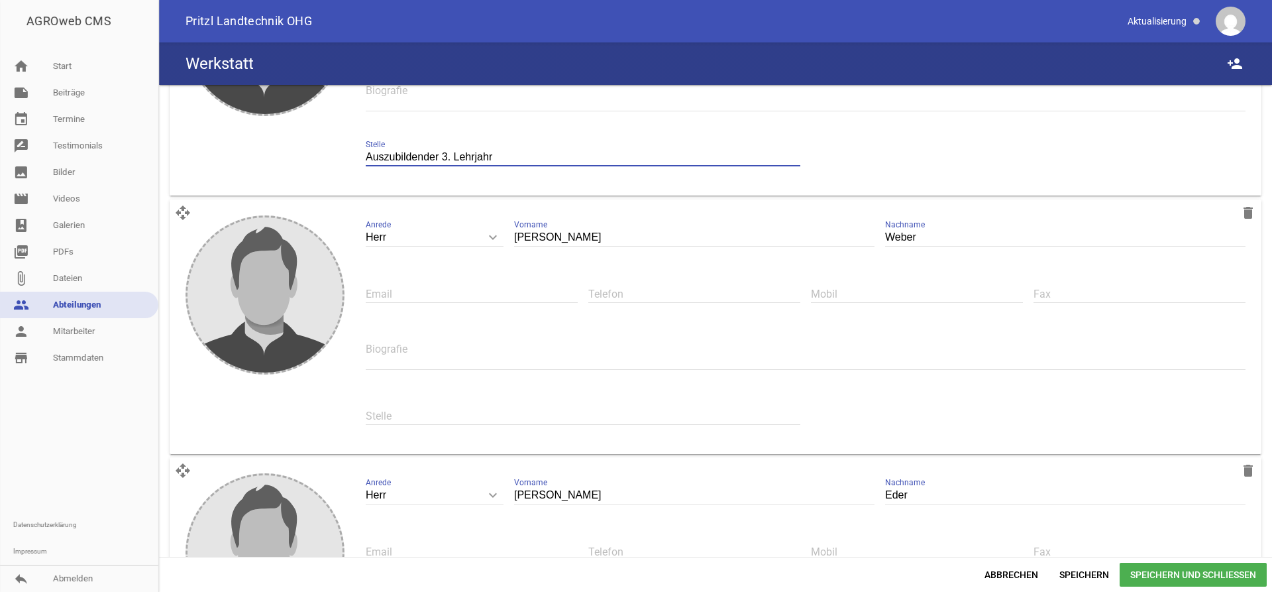
scroll to position [2567, 0]
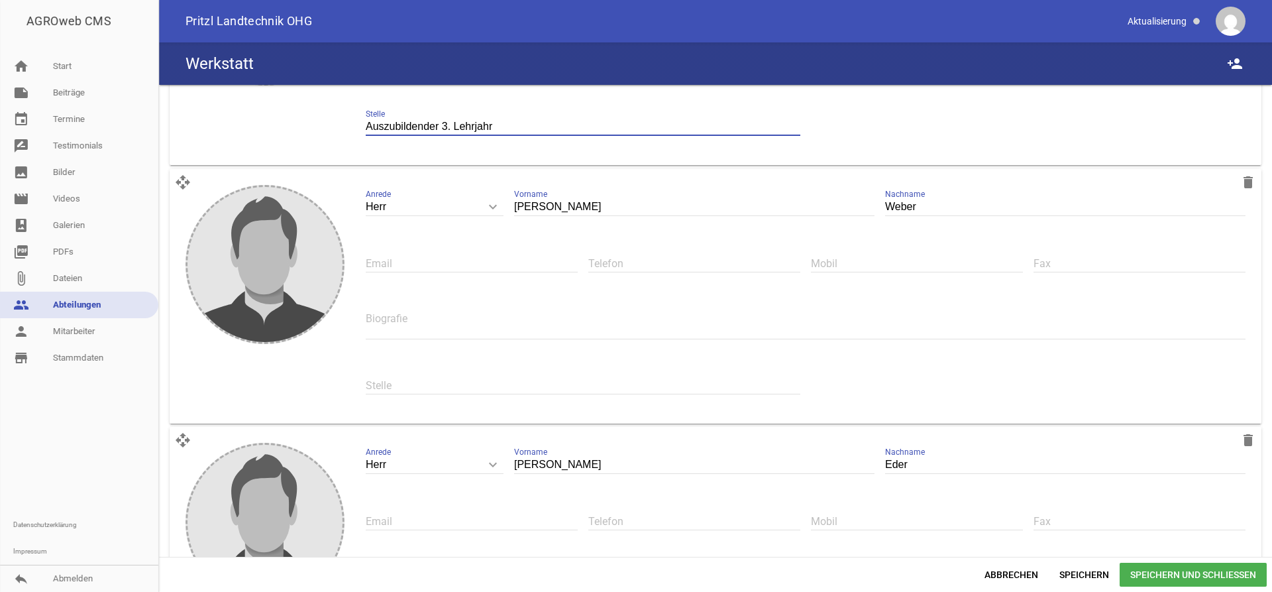
click at [407, 390] on input "text" at bounding box center [583, 385] width 435 height 18
paste input "Auszubildender 3. Lehrjahr"
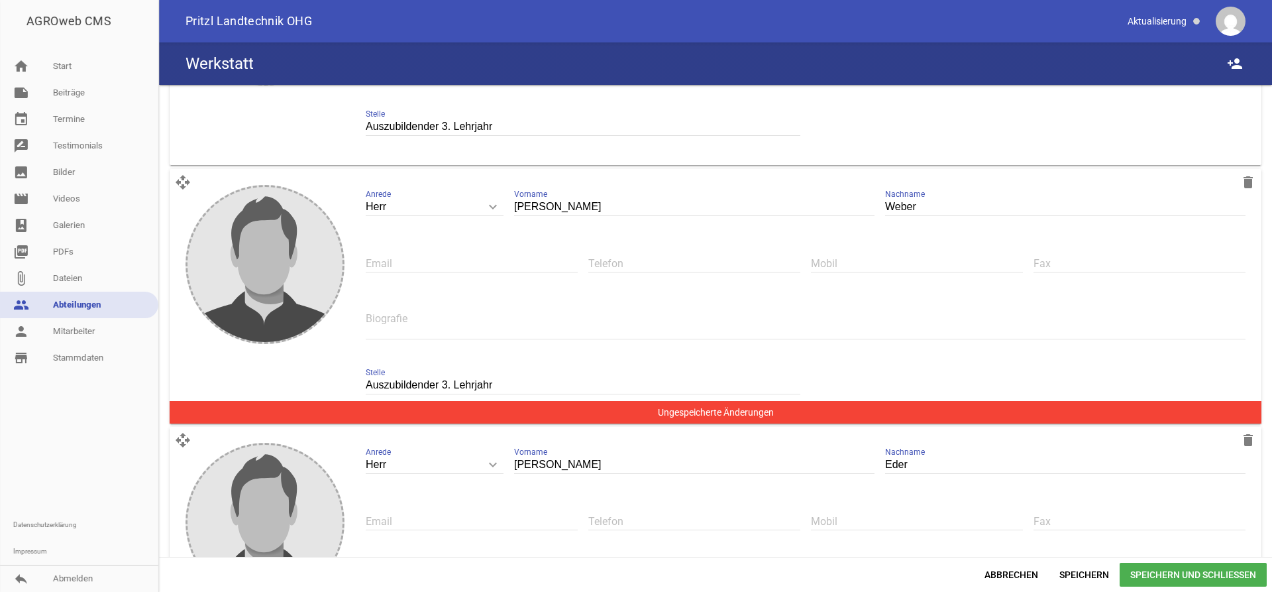
click at [447, 388] on input "Auszubildender 3. Lehrjahr" at bounding box center [583, 385] width 435 height 18
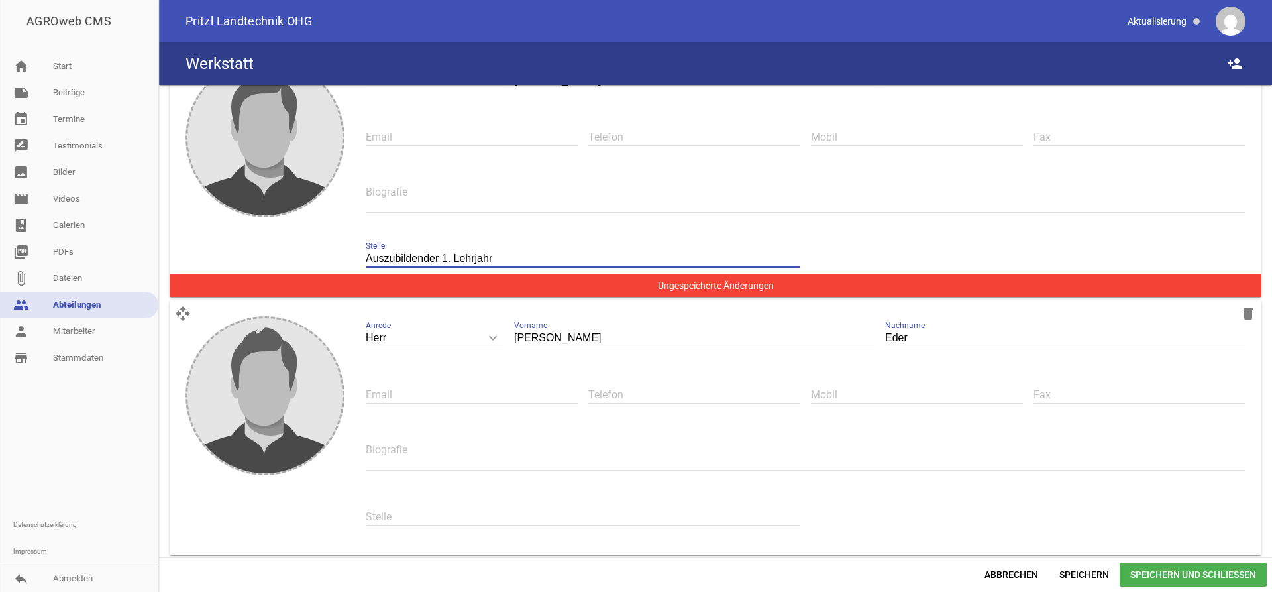
scroll to position [2702, 0]
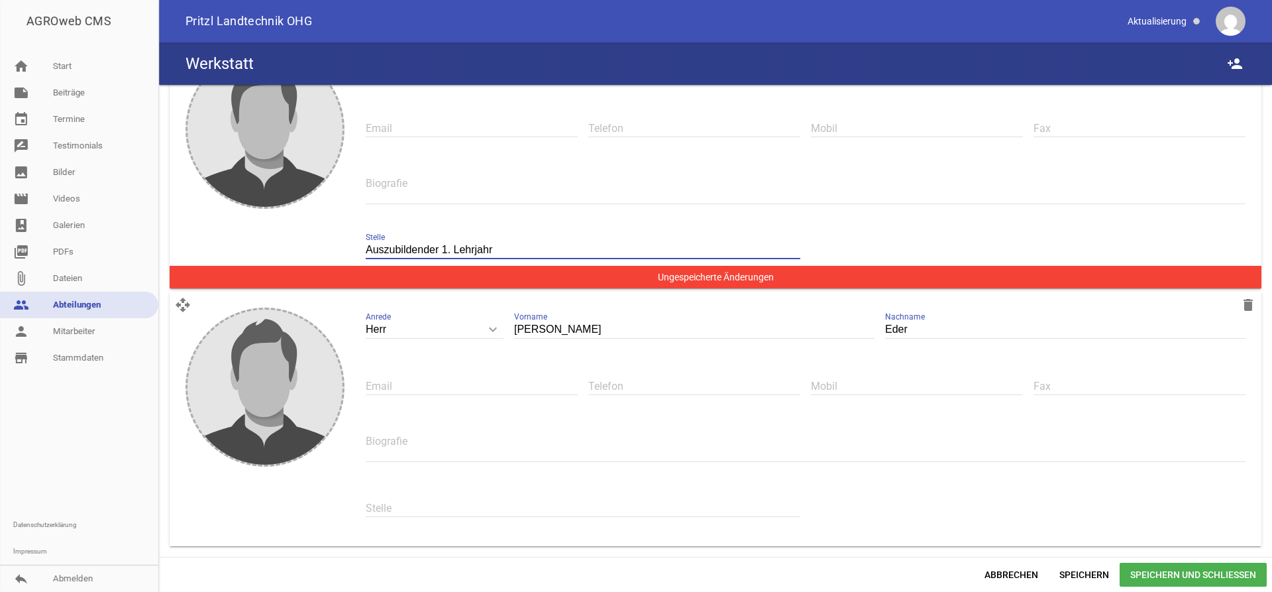
type input "Auszubildender 1. Lehrjahr"
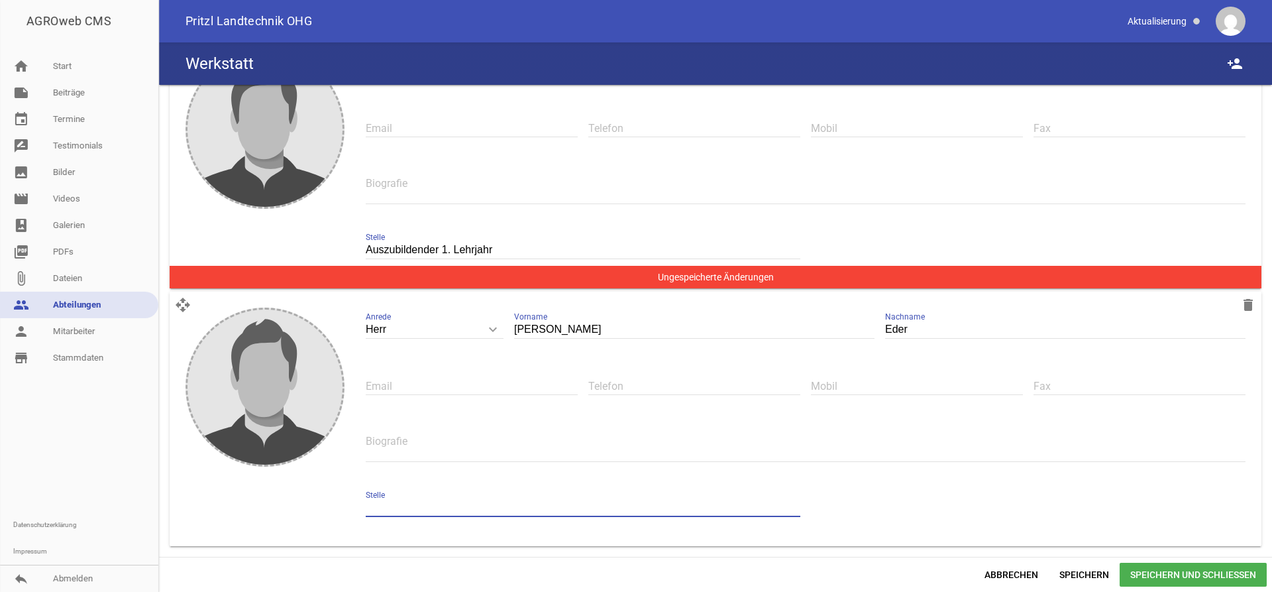
click at [424, 509] on input "text" at bounding box center [583, 508] width 435 height 18
paste input "Auszubildender 3. Lehrjahr"
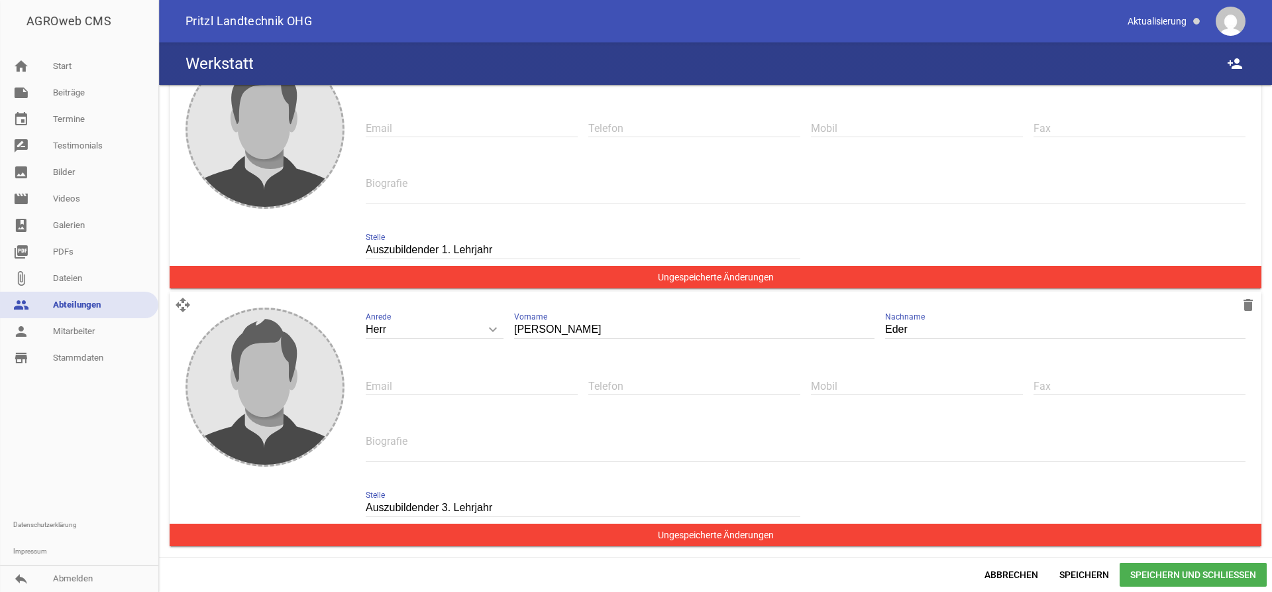
click at [449, 510] on input "Auszubildender 3. Lehrjahr" at bounding box center [583, 508] width 435 height 18
drag, startPoint x: 523, startPoint y: 505, endPoint x: 260, endPoint y: 496, distance: 263.2
click at [366, 499] on input "Auszubildender 1. Lehrjahr" at bounding box center [583, 508] width 435 height 18
type input "Auszubildender 1. Lehrjahr"
click at [1160, 578] on span "Speichern und Schließen" at bounding box center [1193, 575] width 147 height 24
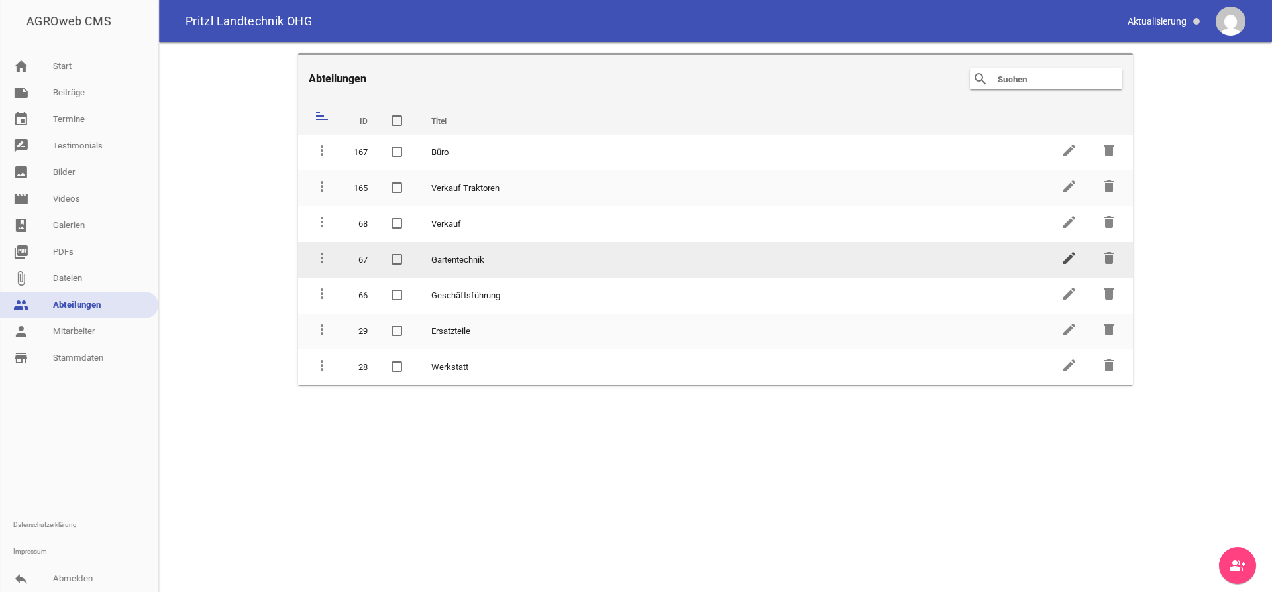
click at [1064, 256] on icon "edit" at bounding box center [1069, 258] width 16 height 16
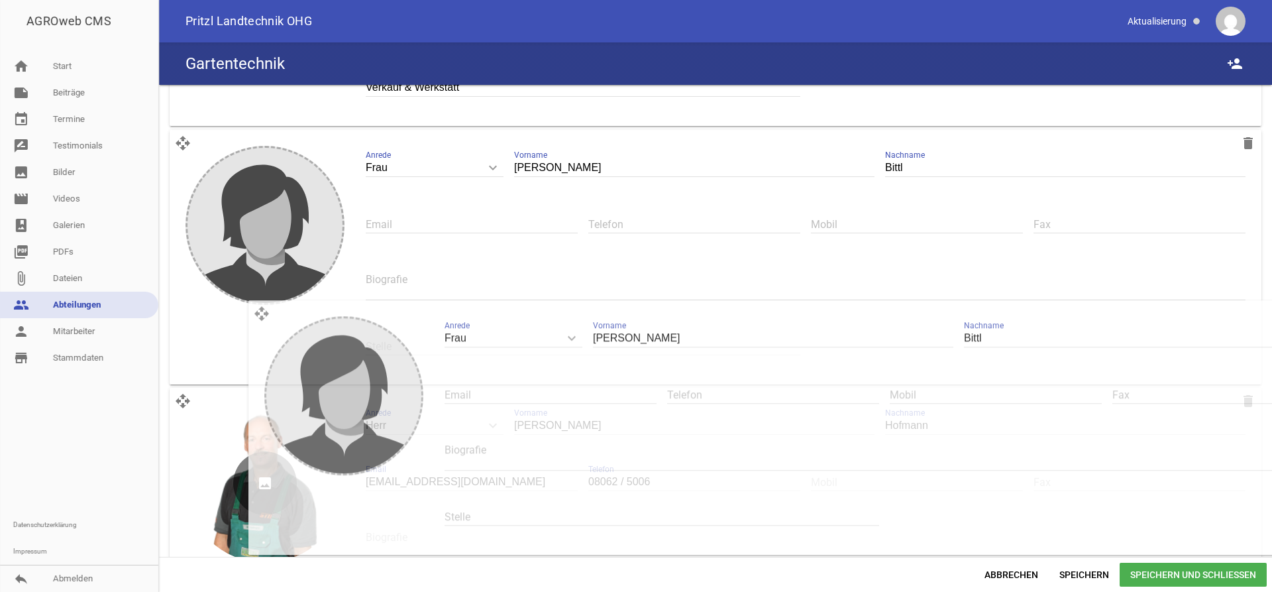
scroll to position [637, 0]
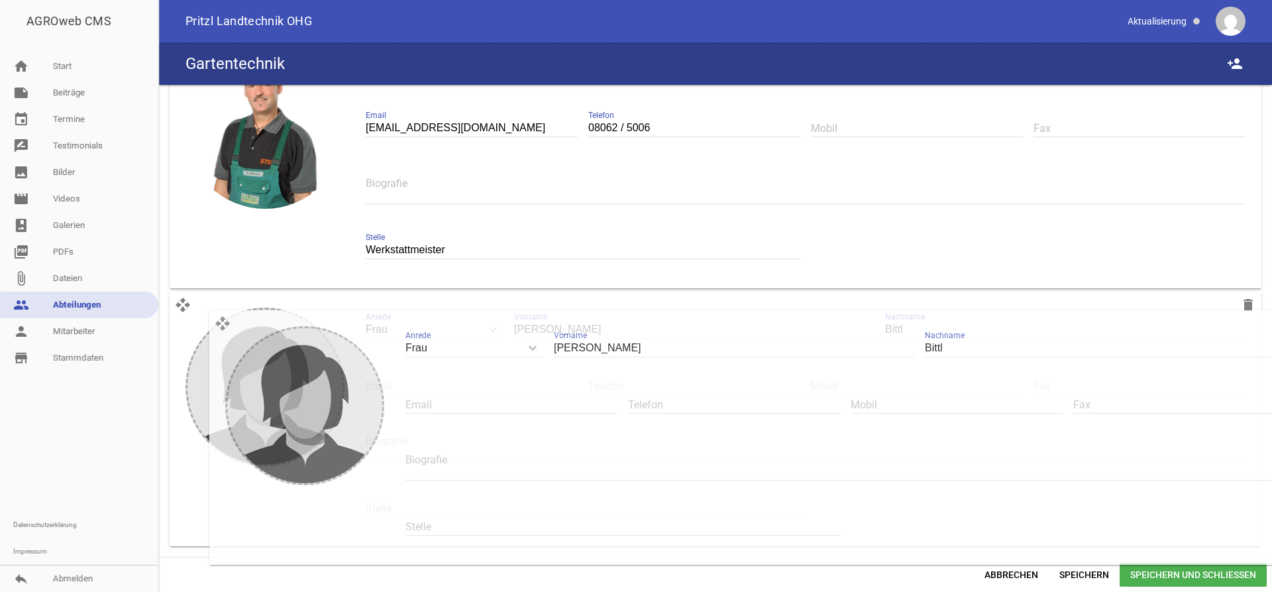
drag, startPoint x: 181, startPoint y: 166, endPoint x: 221, endPoint y: 319, distance: 158.3
click at [221, 319] on div "open_with delete image Frau keyboard_arrow_down Anrede Herr Frau [PERSON_NAME] …" at bounding box center [716, 419] width 1092 height 254
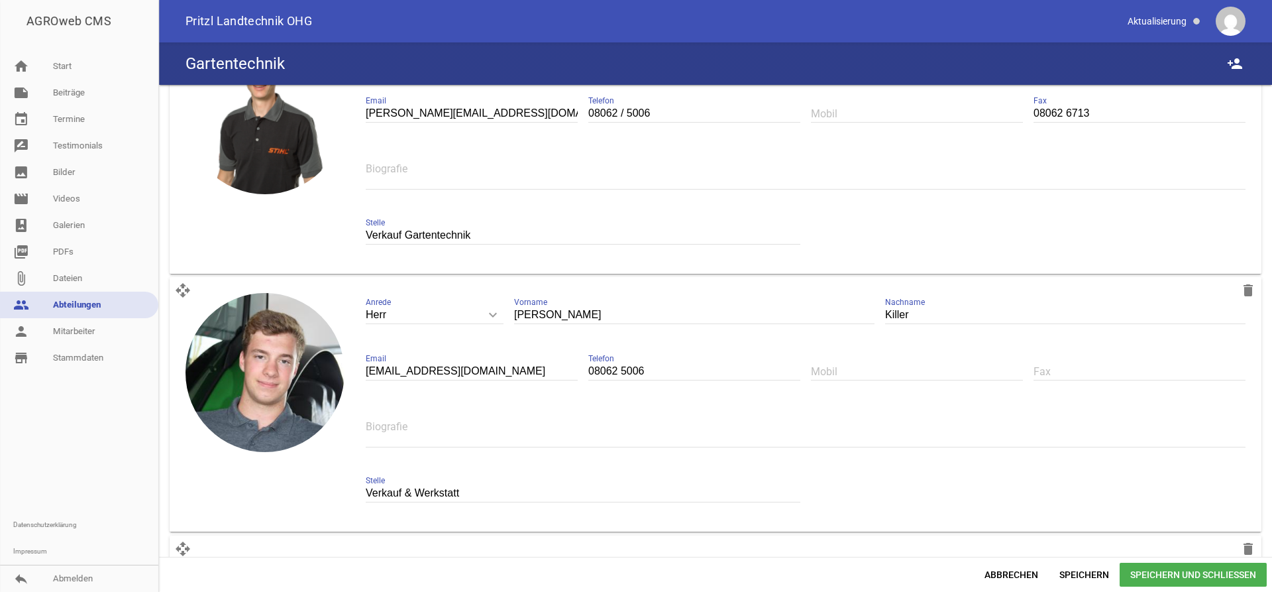
scroll to position [270, 0]
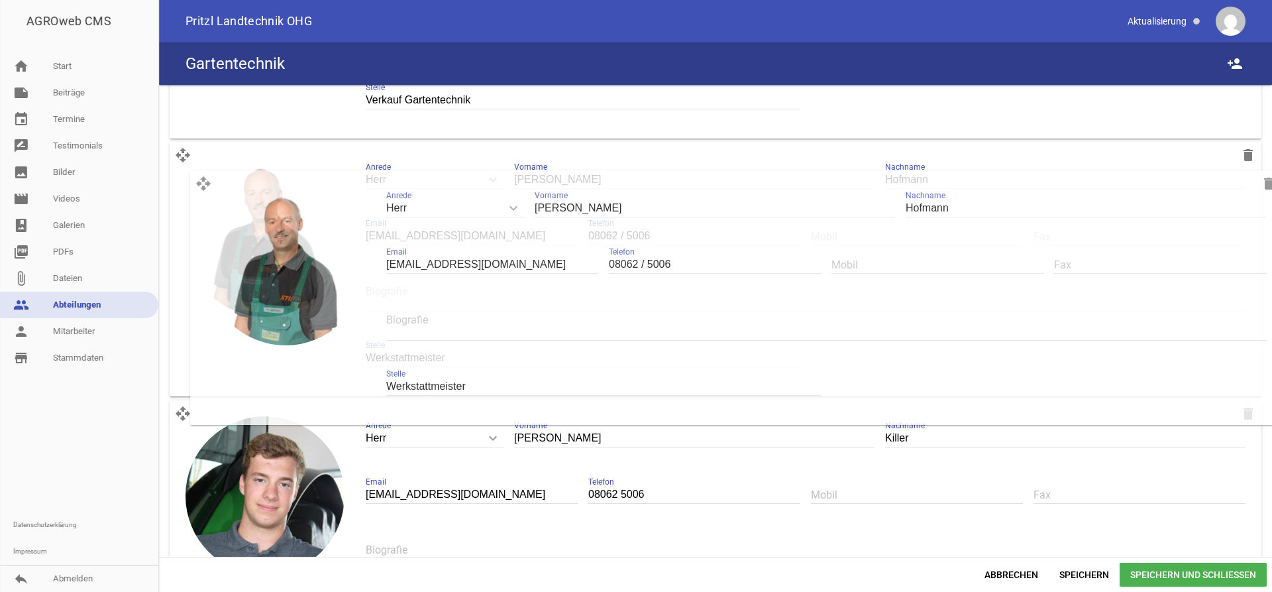
drag, startPoint x: 174, startPoint y: 411, endPoint x: 195, endPoint y: 181, distance: 231.5
click at [195, 179] on div "open_with delete image Herr keyboard_arrow_down Anrede Herr [PERSON_NAME] [PERS…" at bounding box center [716, 269] width 1092 height 254
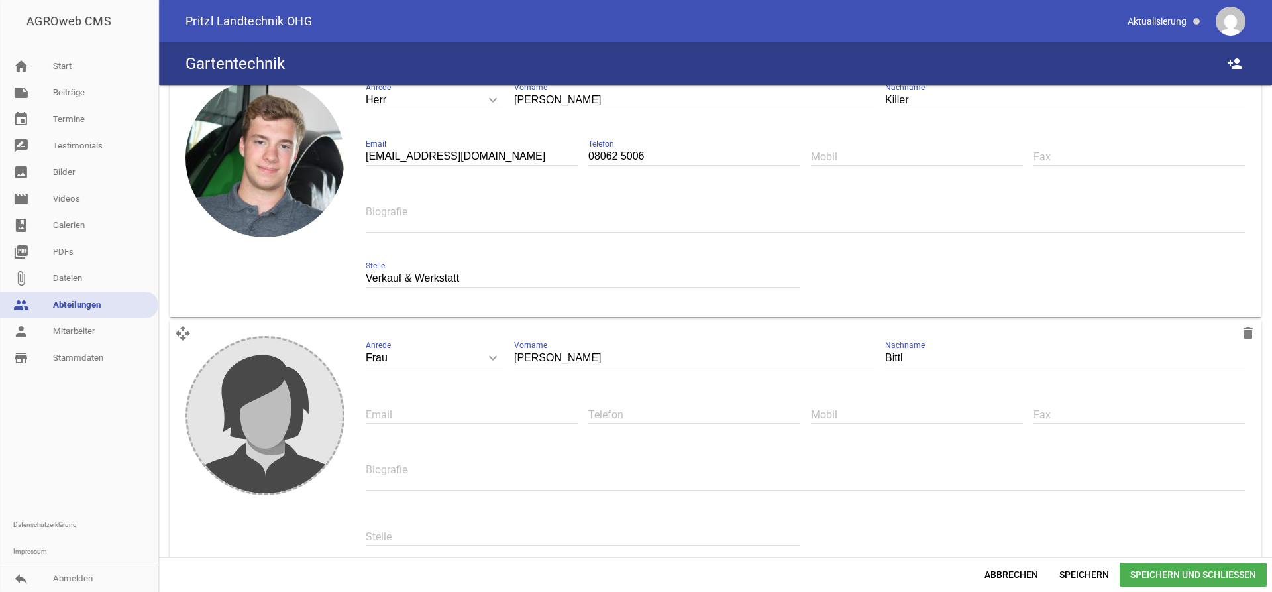
scroll to position [637, 0]
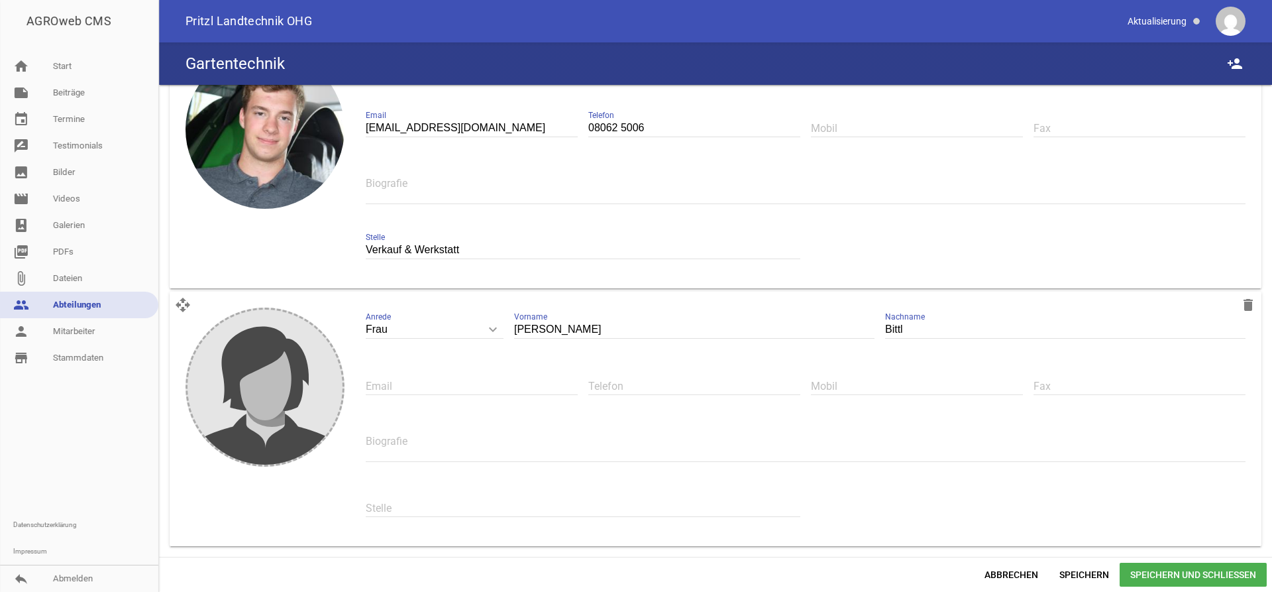
click at [386, 505] on input "text" at bounding box center [583, 508] width 435 height 18
paste input "Auszubildender 1. Lehrjahr"
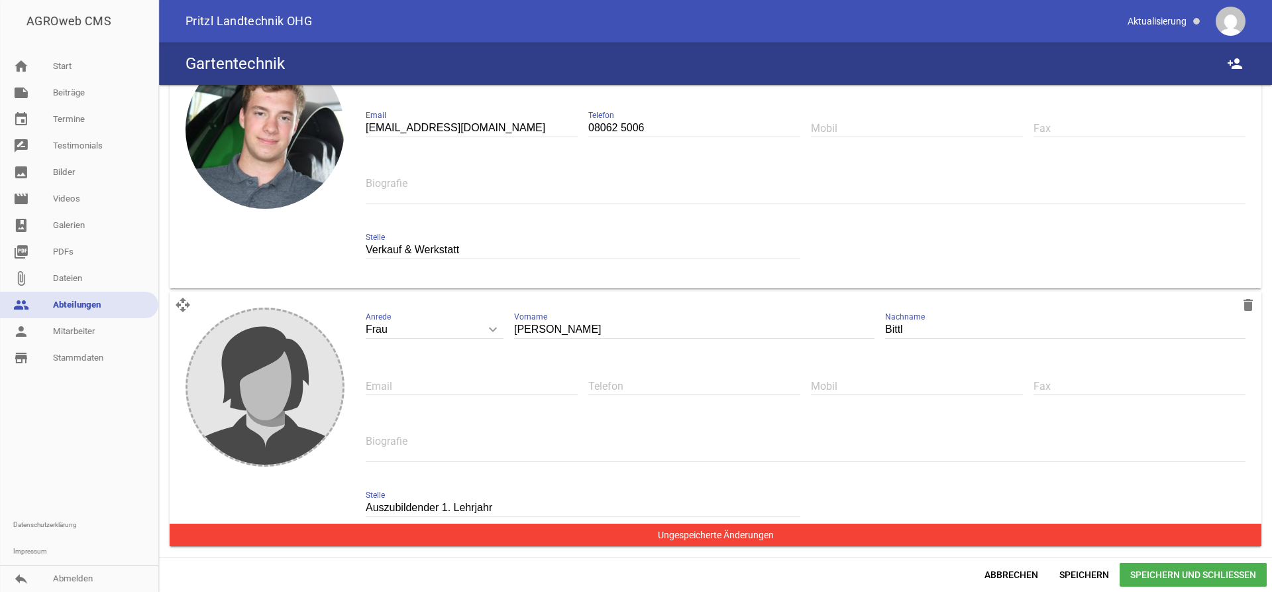
click at [439, 508] on input "Auszubildender 1. Lehrjahr" at bounding box center [583, 508] width 435 height 18
type input "Auszubildende 1. Lehrjahr"
click at [1162, 578] on span "Speichern und Schließen" at bounding box center [1193, 575] width 147 height 24
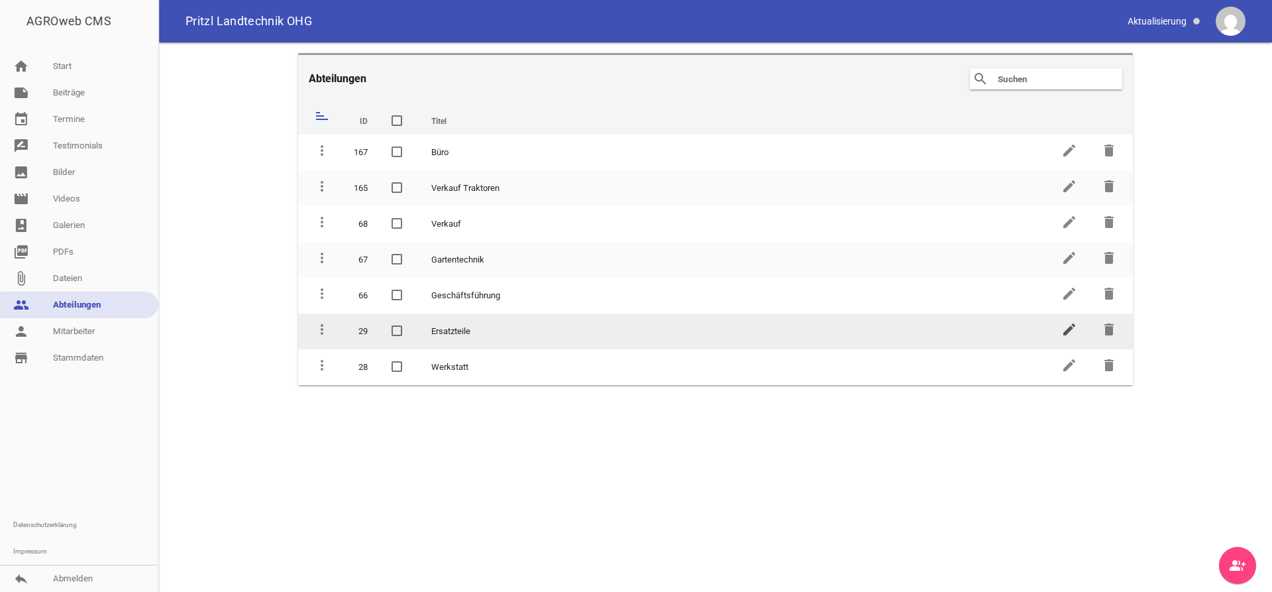
click at [1070, 329] on icon "edit" at bounding box center [1069, 329] width 16 height 16
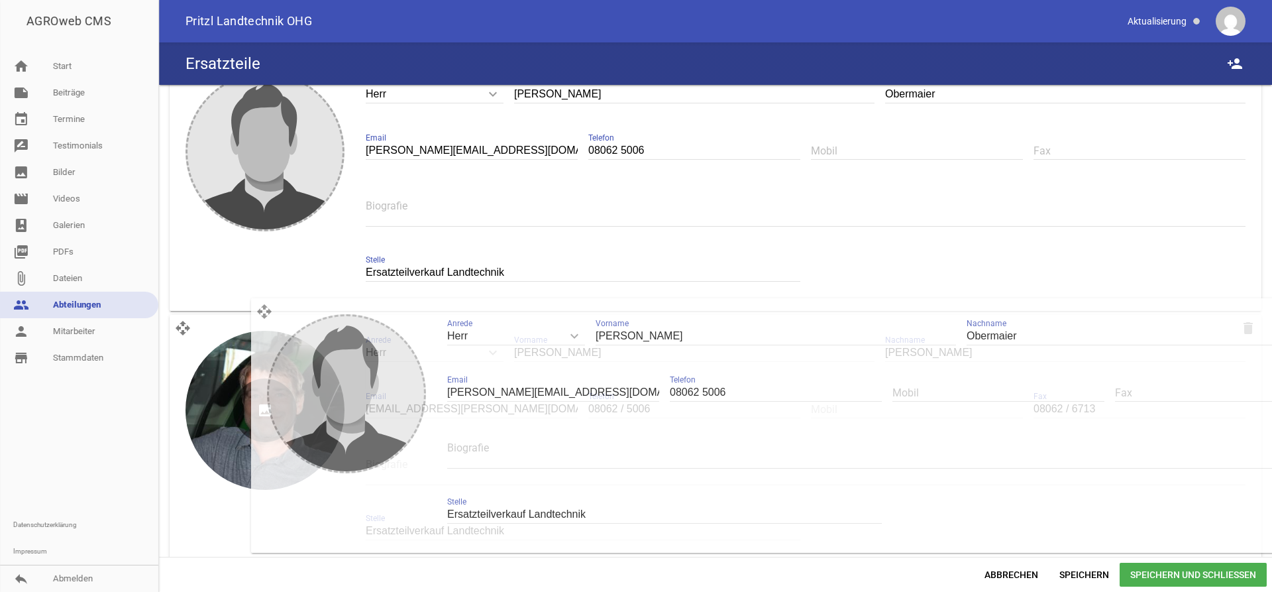
scroll to position [379, 0]
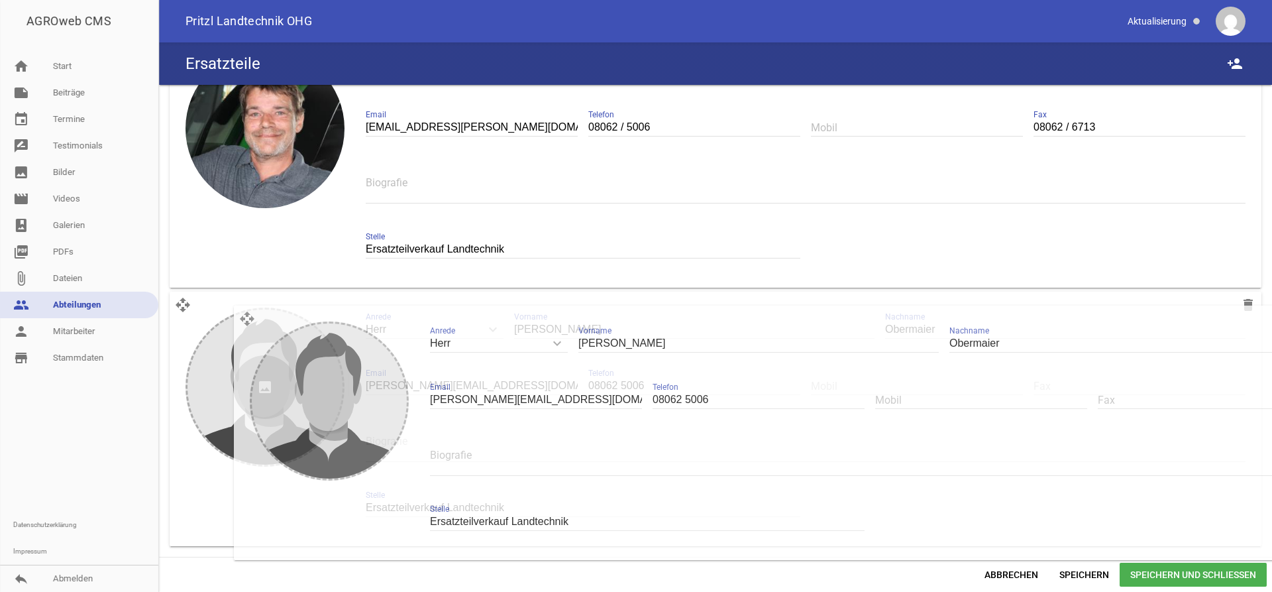
drag, startPoint x: 185, startPoint y: 105, endPoint x: 249, endPoint y: 321, distance: 224.7
click at [249, 321] on div "open_with delete image Herr keyboard_arrow_down Anrede Herr Frau [PERSON_NAME] …" at bounding box center [716, 419] width 1092 height 254
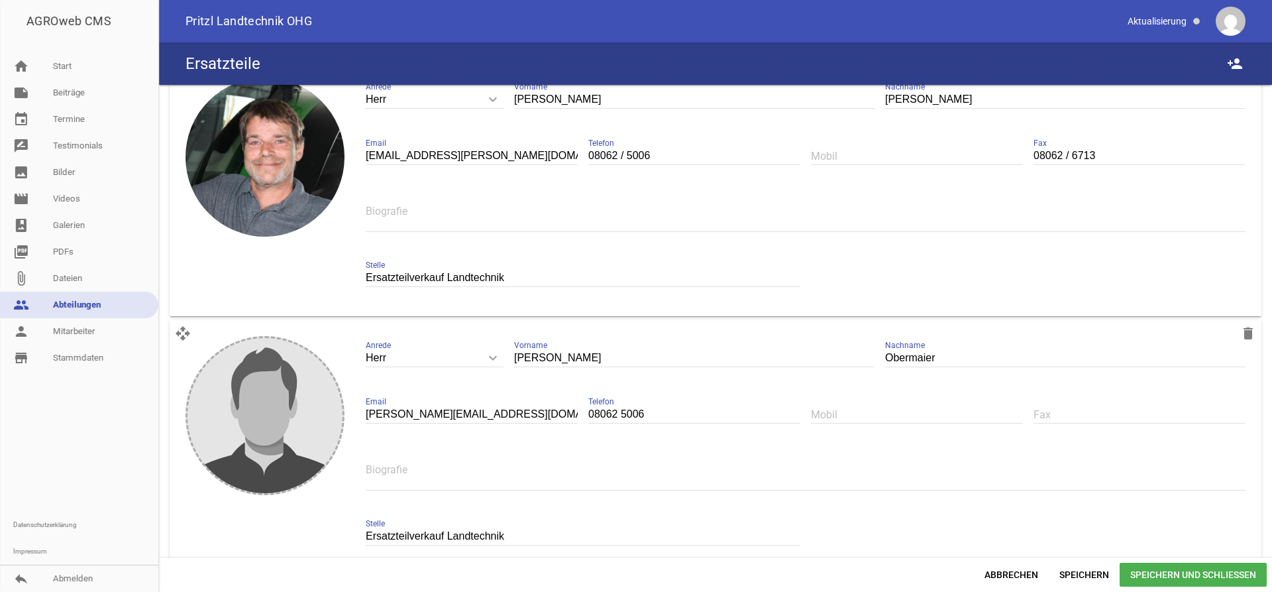
scroll to position [360, 0]
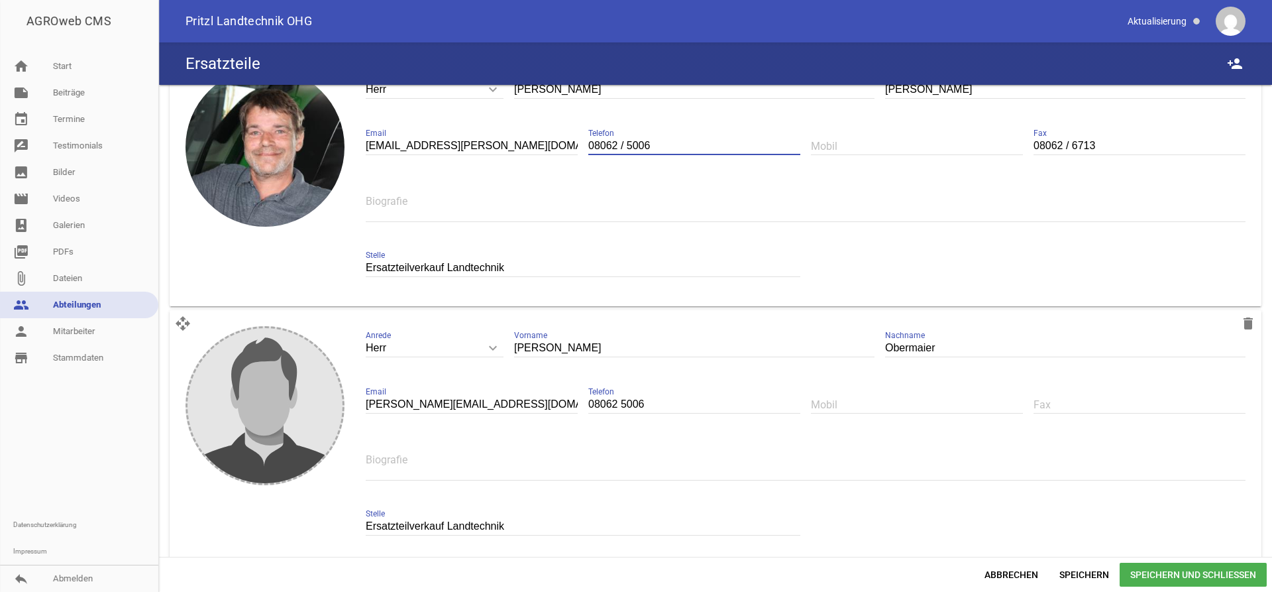
click at [625, 149] on input "08062 / 5006" at bounding box center [694, 146] width 212 height 18
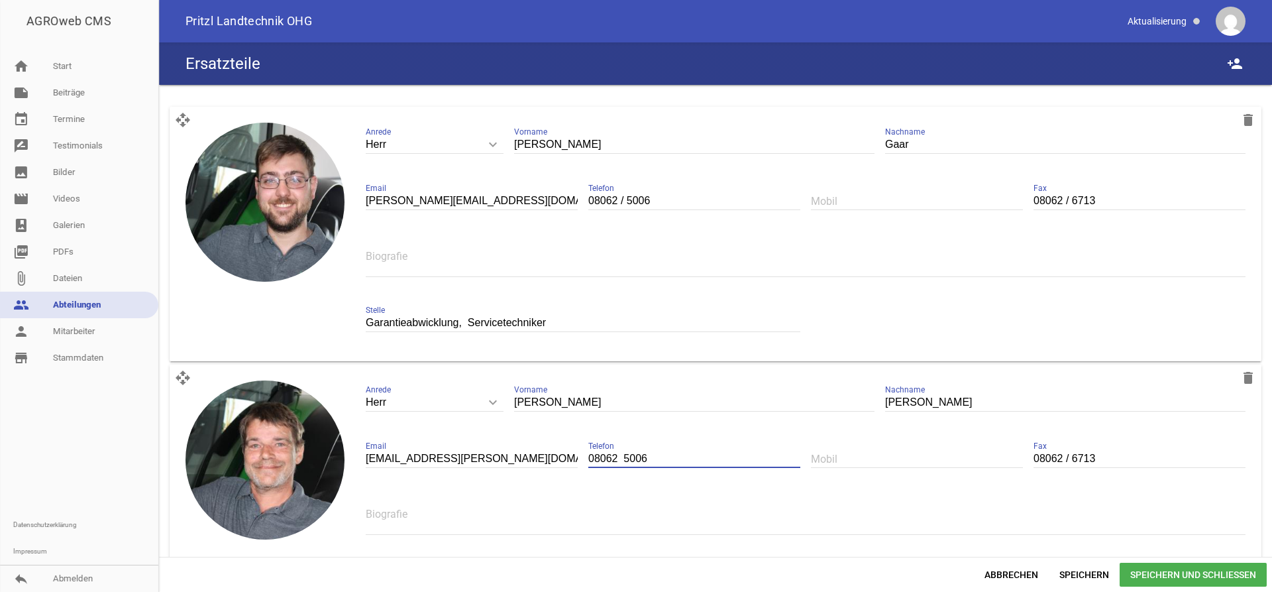
scroll to position [45, 0]
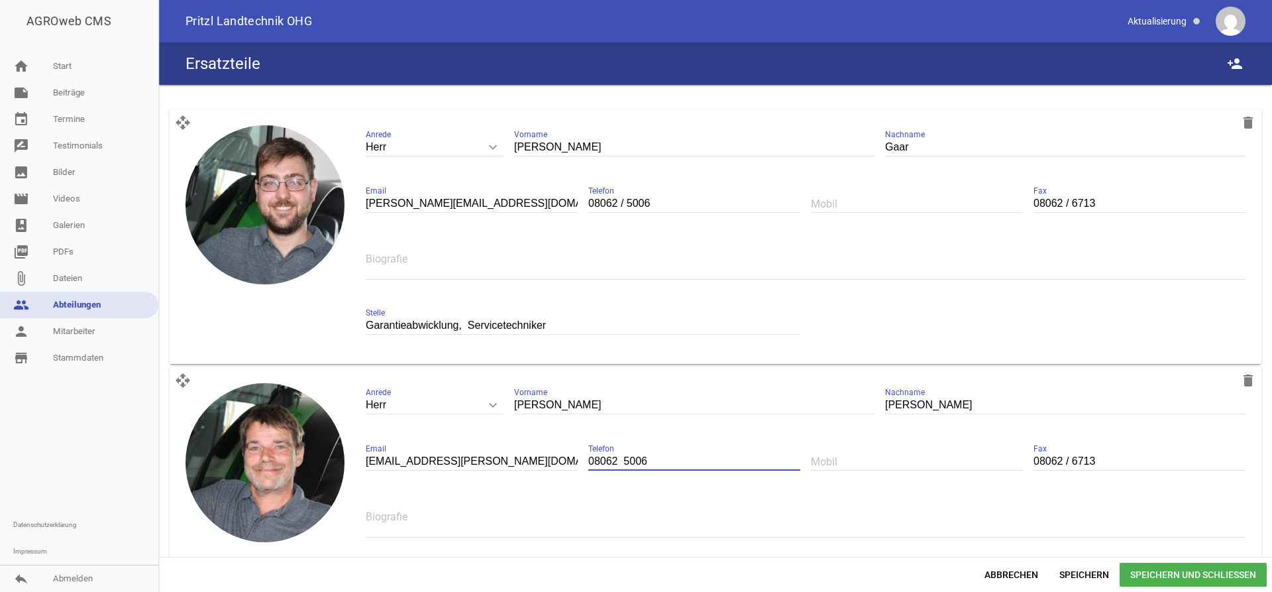
click at [625, 201] on input "08062 / 5006" at bounding box center [694, 204] width 212 height 18
click at [621, 462] on input "08062 5006" at bounding box center [694, 462] width 212 height 18
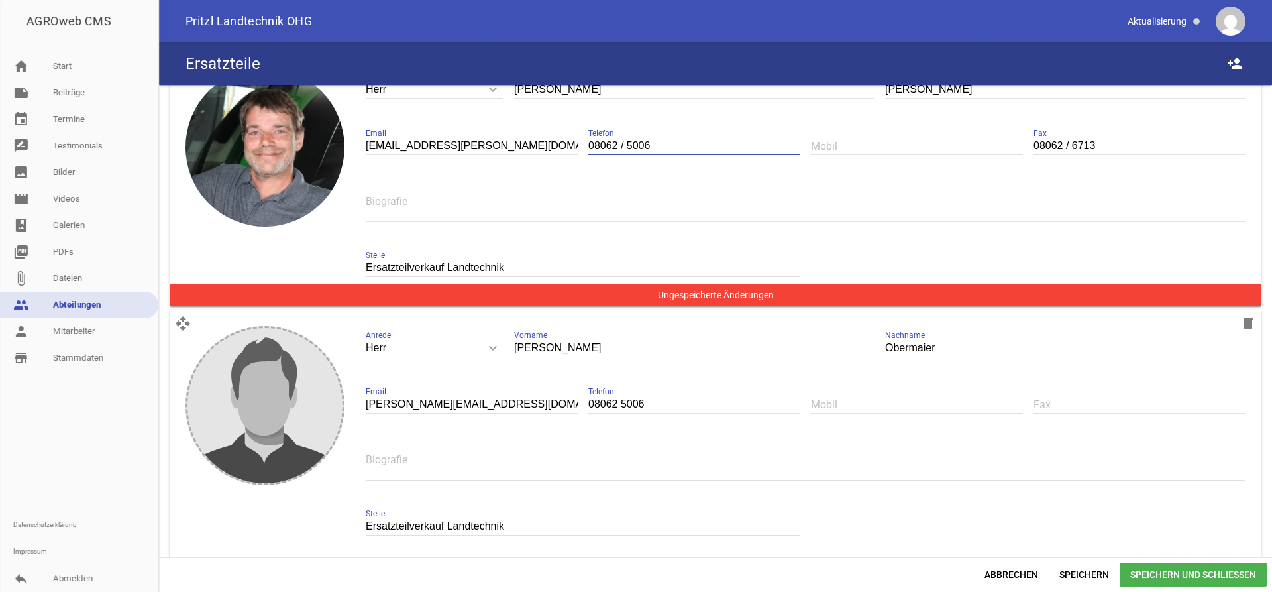
scroll to position [379, 0]
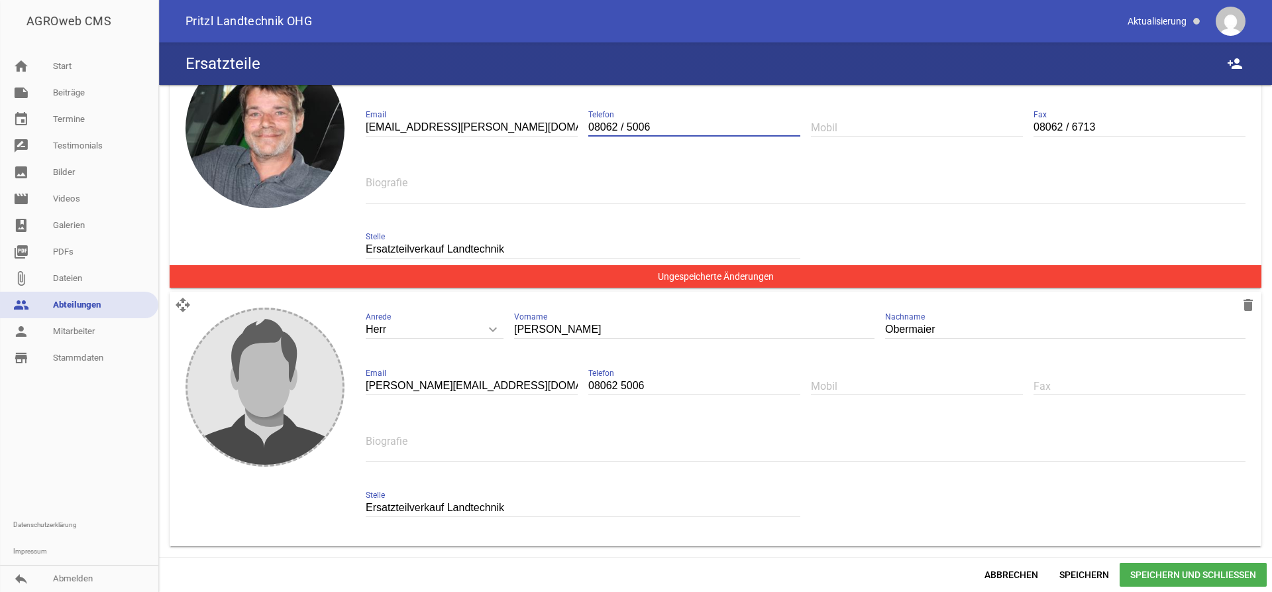
type input "08062 / 5006"
click at [618, 388] on input "08062 5006" at bounding box center [694, 386] width 212 height 18
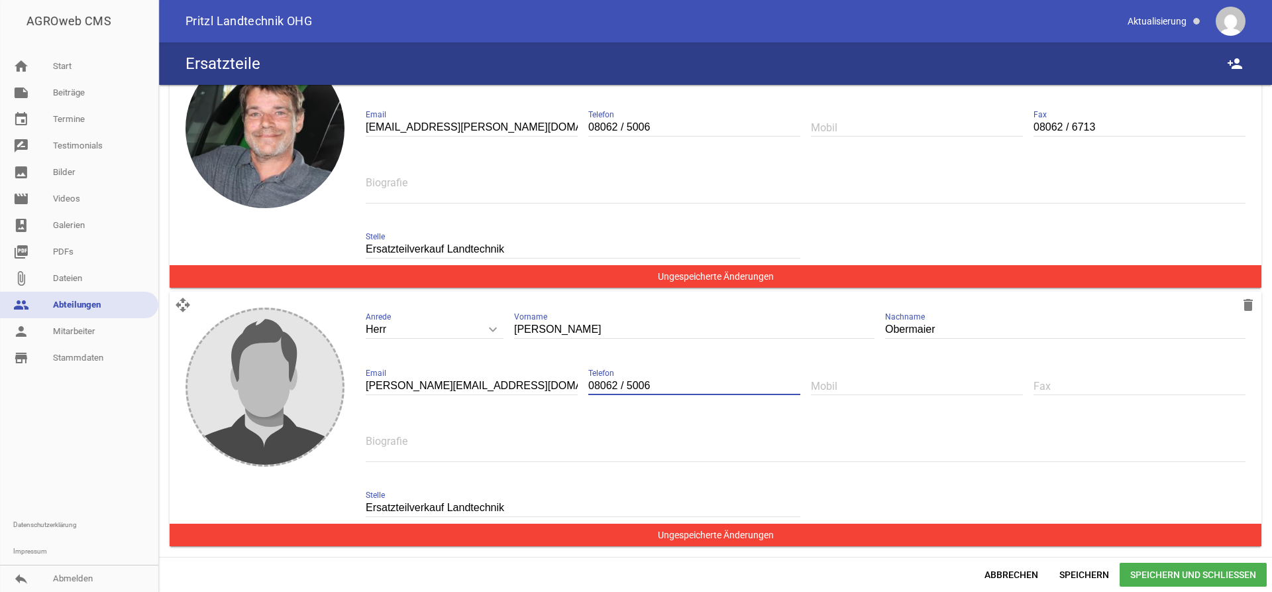
type input "08062 / 5006"
click at [1110, 386] on input "text" at bounding box center [1140, 386] width 212 height 18
type input "08062 / 6713"
click at [1187, 568] on span "Speichern und Schließen" at bounding box center [1193, 575] width 147 height 24
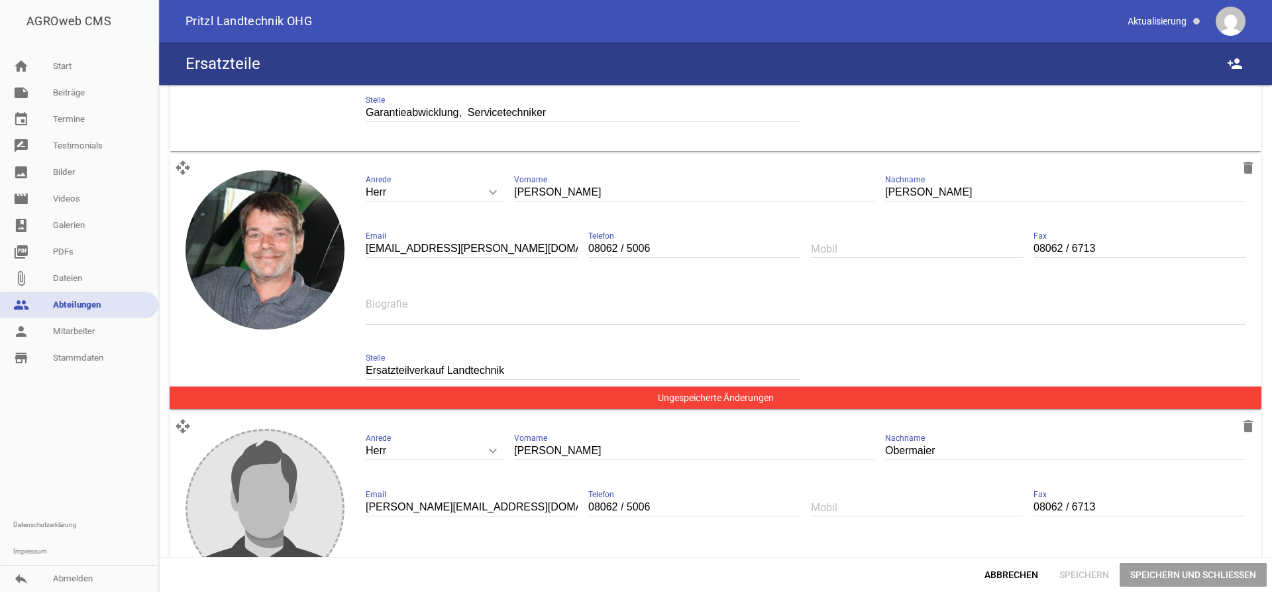
scroll to position [270, 0]
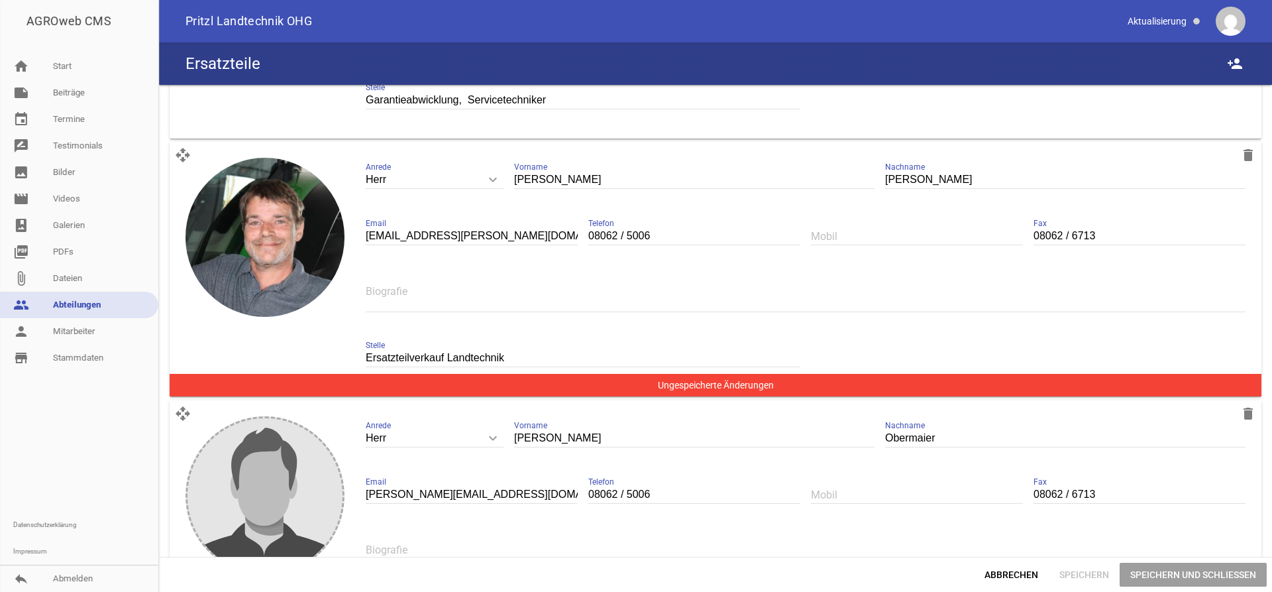
click at [81, 300] on link "people Abteilungen" at bounding box center [79, 305] width 158 height 27
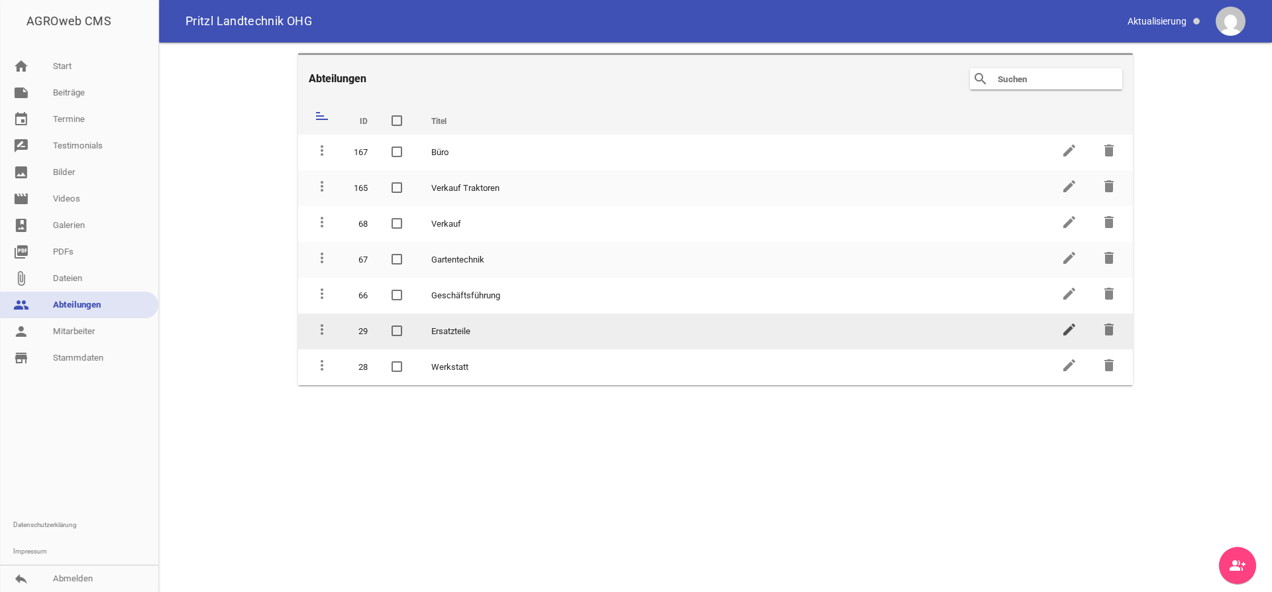
click at [1072, 329] on icon "edit" at bounding box center [1069, 329] width 16 height 16
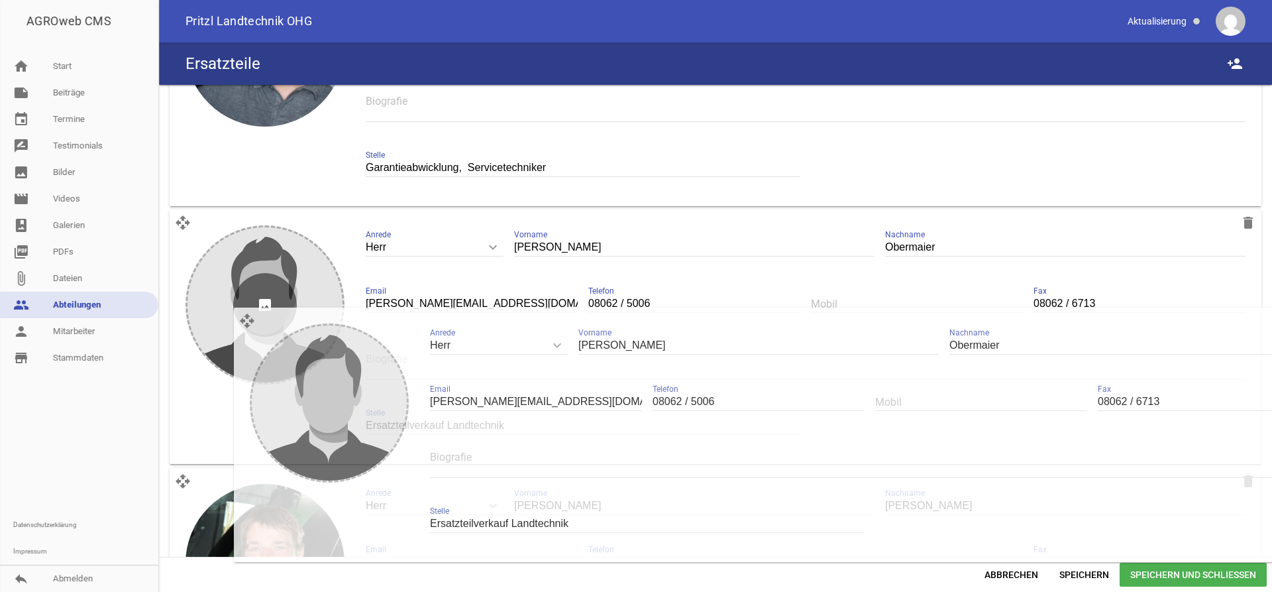
scroll to position [315, 0]
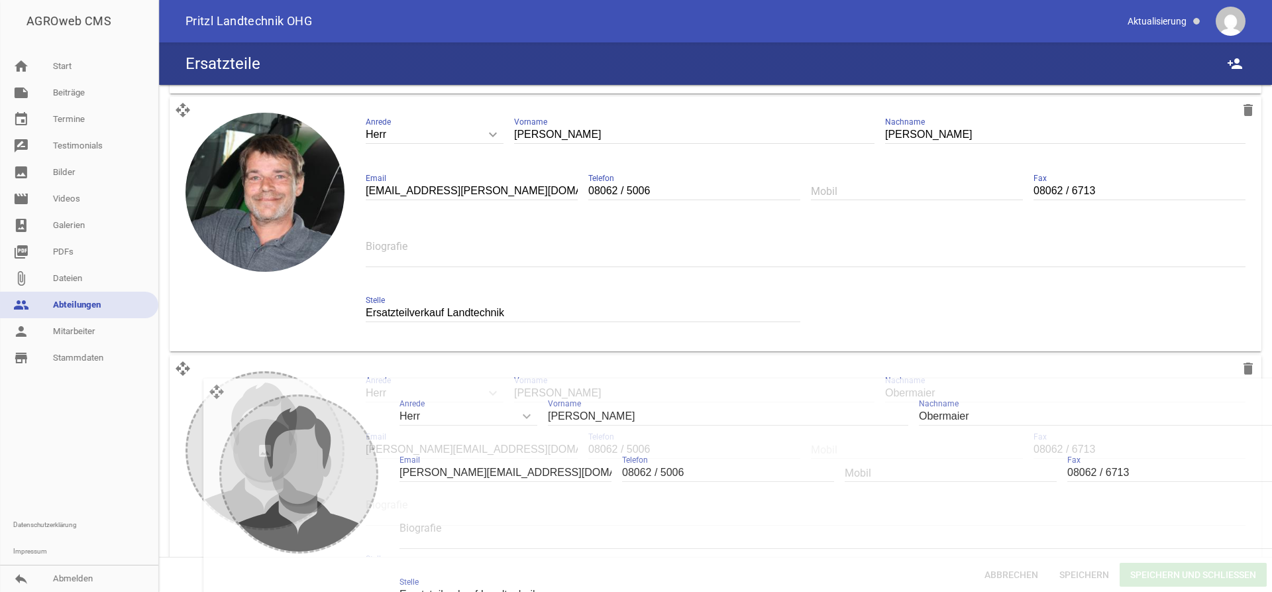
drag, startPoint x: 185, startPoint y: 169, endPoint x: 219, endPoint y: 388, distance: 221.9
click at [219, 388] on div "open_with delete image Herr keyboard_arrow_down Anrede Herr Frau [PERSON_NAME] …" at bounding box center [716, 482] width 1092 height 254
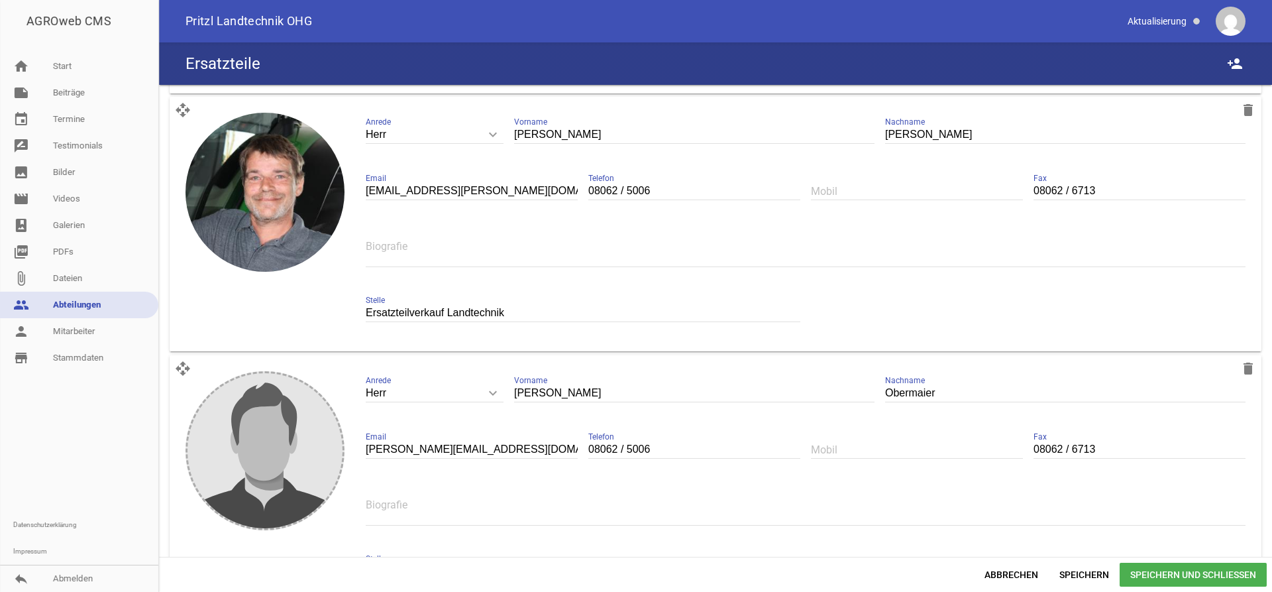
click at [1167, 580] on span "Speichern und Schließen" at bounding box center [1193, 575] width 147 height 24
